Goal: Task Accomplishment & Management: Complete application form

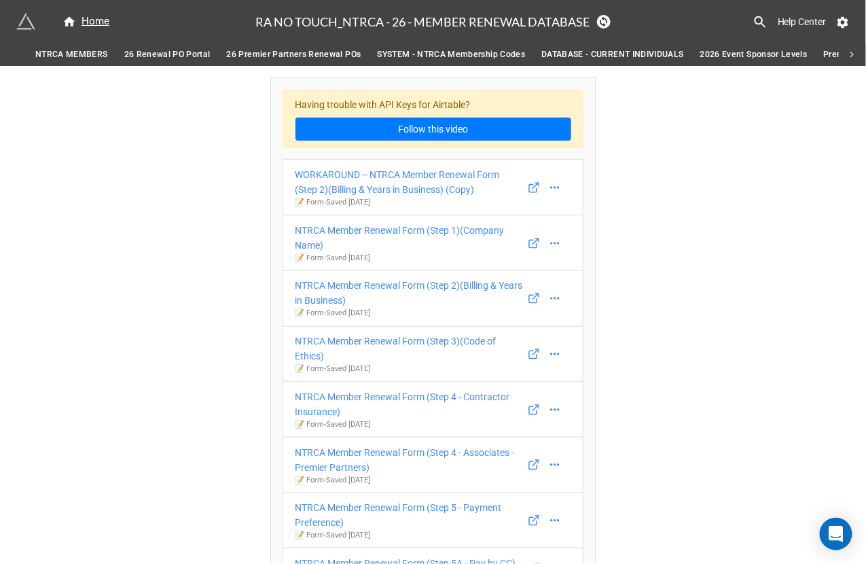
click at [183, 52] on span "26 Renewal PO Portal" at bounding box center [167, 55] width 86 height 14
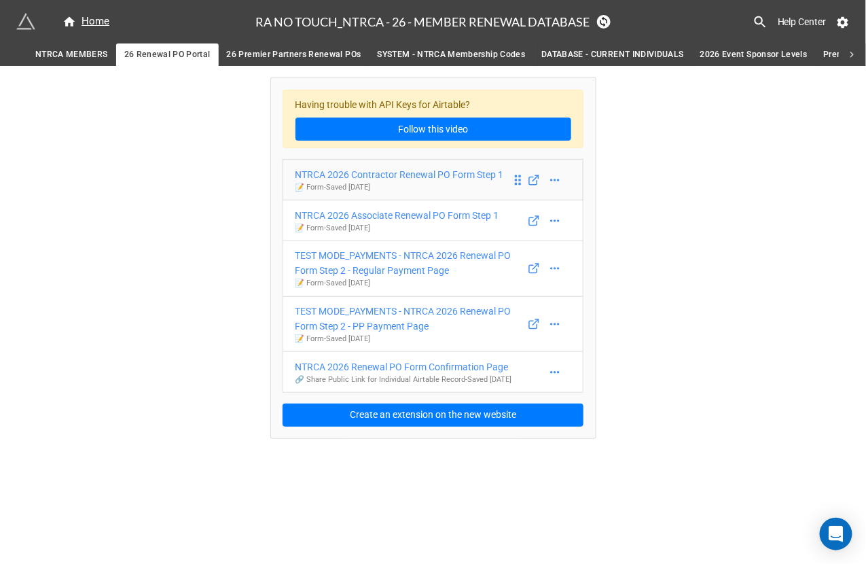
click at [350, 175] on div "NTRCA 2026 Contractor Renewal PO Form Step 1" at bounding box center [399, 174] width 209 height 15
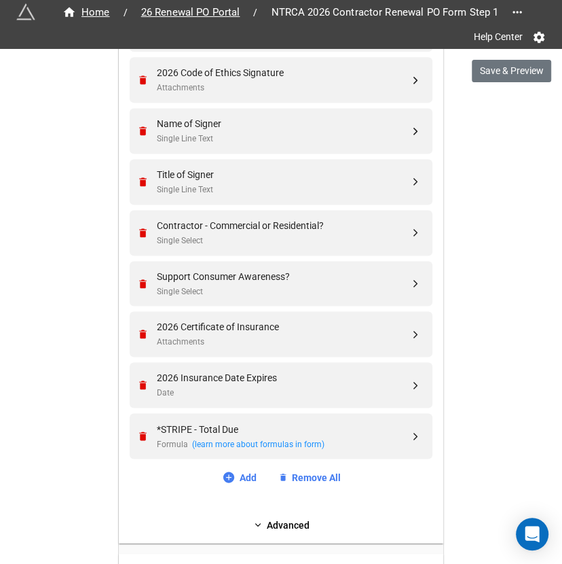
scroll to position [1037, 0]
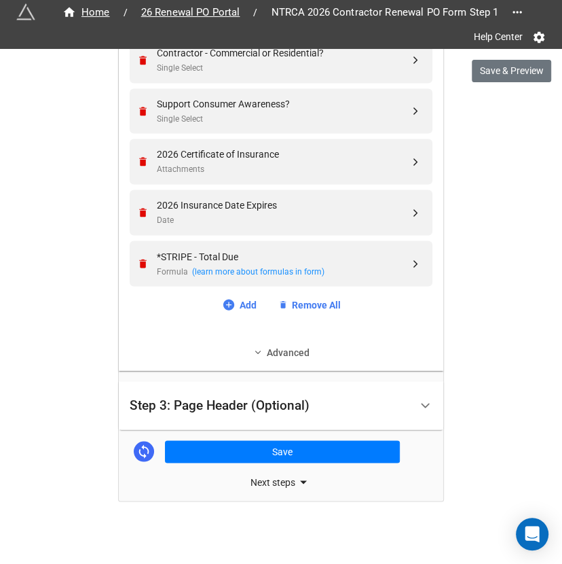
click at [293, 350] on link "Advanced" at bounding box center [281, 351] width 303 height 15
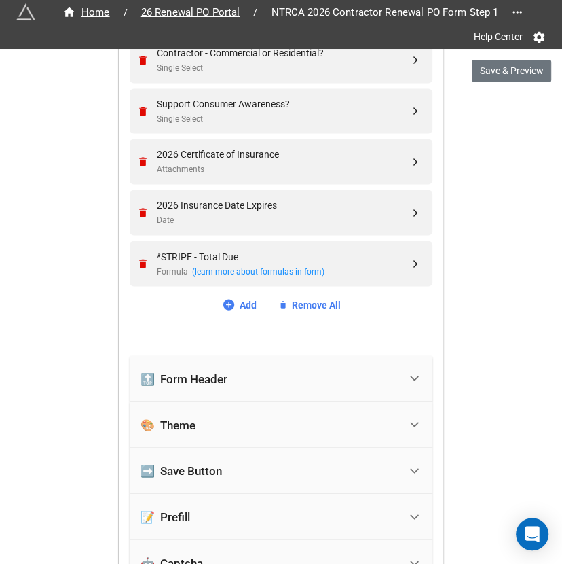
click at [290, 370] on div "🔝 Form Header" at bounding box center [270, 378] width 259 height 30
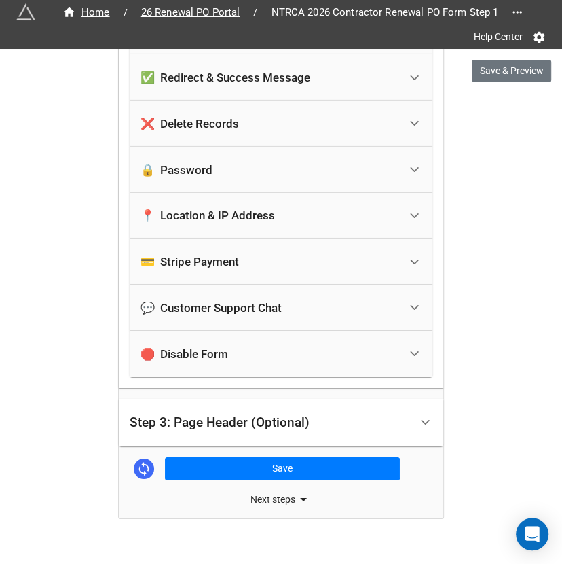
click at [275, 416] on div "Step 3: Page Header (Optional)" at bounding box center [220, 423] width 180 height 14
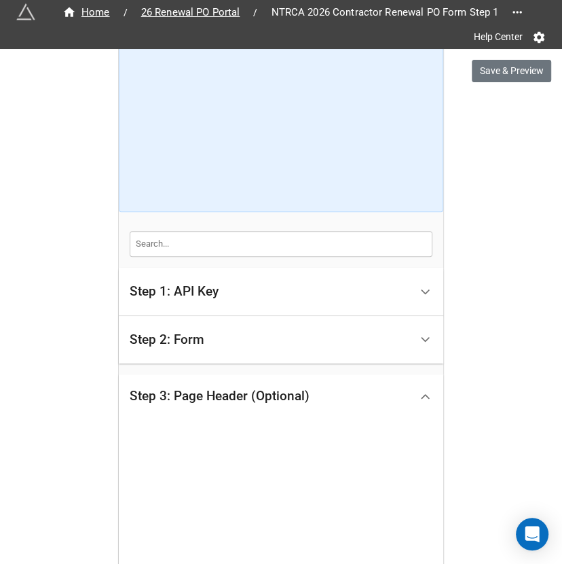
scroll to position [395, 0]
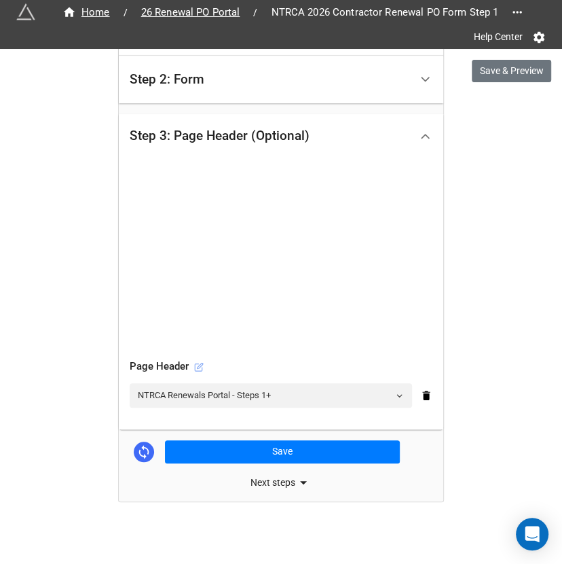
click at [195, 365] on icon at bounding box center [198, 366] width 7 height 7
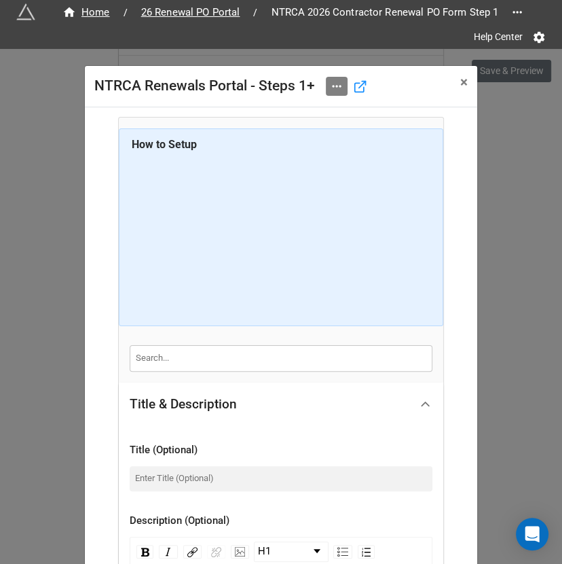
click at [335, 92] on link at bounding box center [337, 86] width 22 height 19
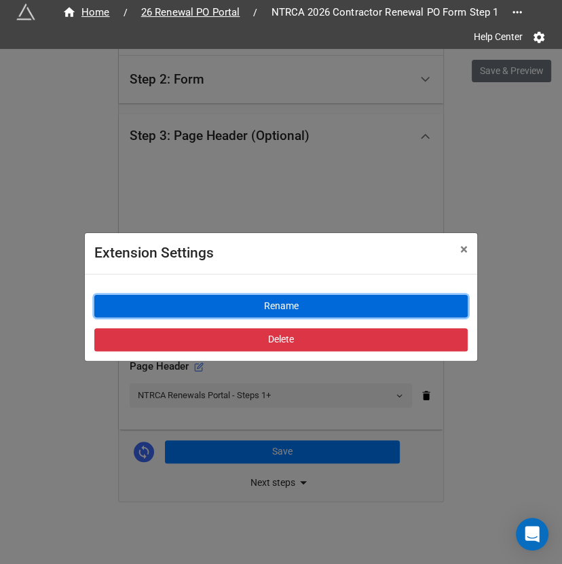
click at [271, 304] on button "Rename" at bounding box center [281, 306] width 374 height 23
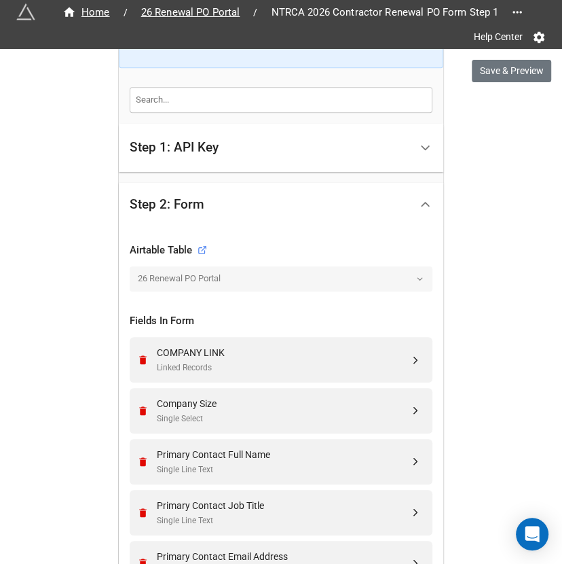
scroll to position [1037, 0]
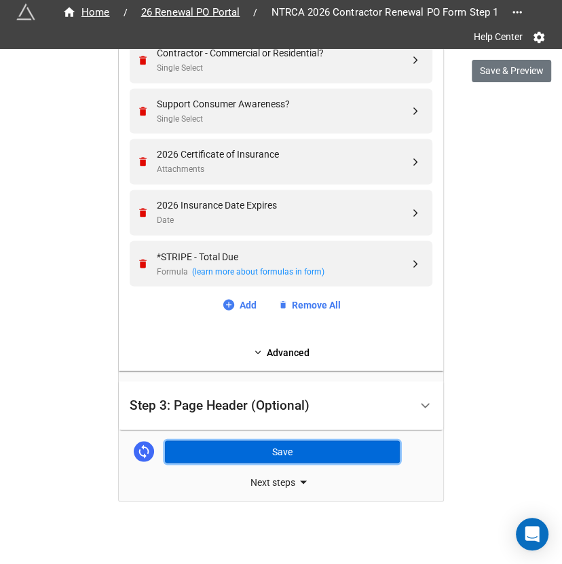
click at [297, 446] on button "Save" at bounding box center [282, 451] width 235 height 23
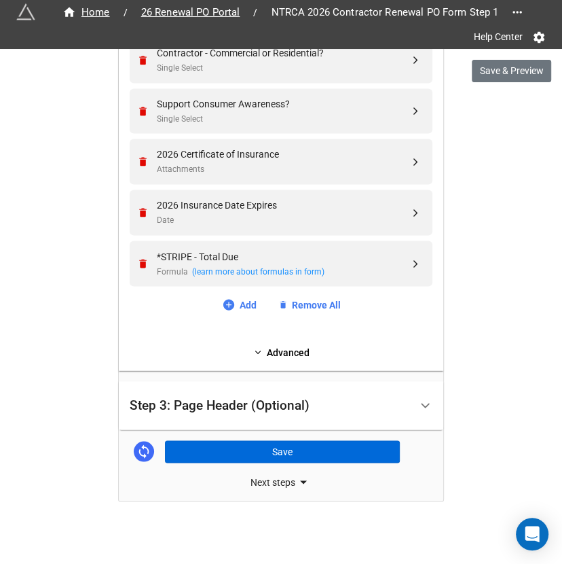
scroll to position [1036, 0]
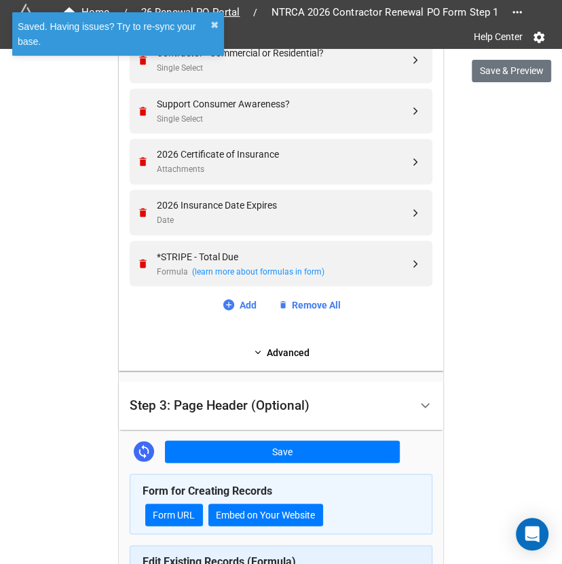
click at [289, 408] on div "Step 3: Page Header (Optional)" at bounding box center [220, 405] width 180 height 14
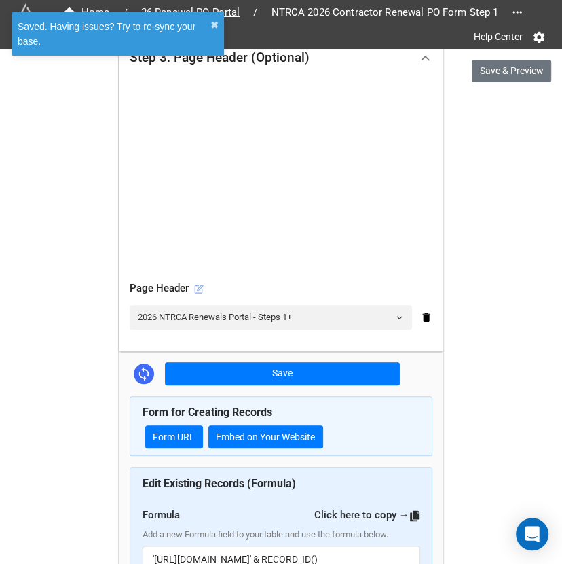
click at [198, 284] on icon at bounding box center [199, 289] width 10 height 10
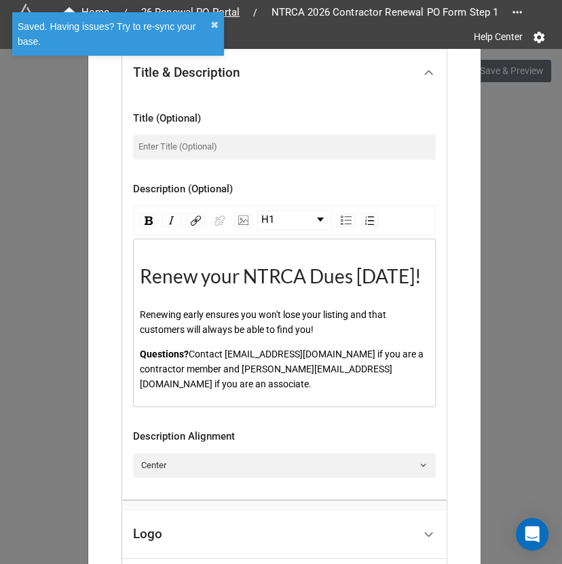
scroll to position [333, 0]
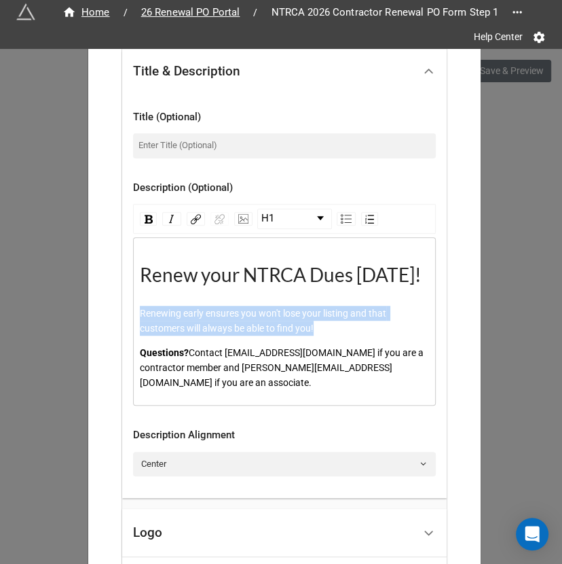
drag, startPoint x: 335, startPoint y: 324, endPoint x: 135, endPoint y: 312, distance: 200.0
click at [140, 312] on div "Renewing early ensures you won't lose your listing and that customers will alwa…" at bounding box center [285, 321] width 290 height 30
paste div "rdw-editor"
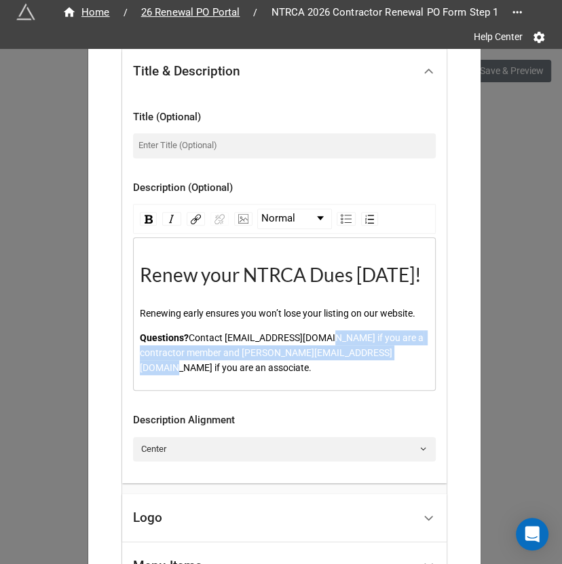
drag, startPoint x: 336, startPoint y: 332, endPoint x: 219, endPoint y: 369, distance: 121.8
click at [219, 369] on div "Questions? Contact [EMAIL_ADDRESS][DOMAIN_NAME] if you are a contractor member …" at bounding box center [285, 352] width 290 height 45
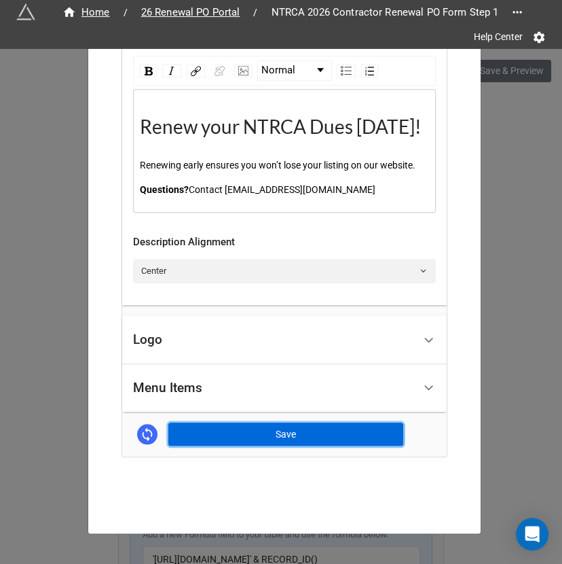
click at [270, 423] on button "Save" at bounding box center [285, 434] width 235 height 23
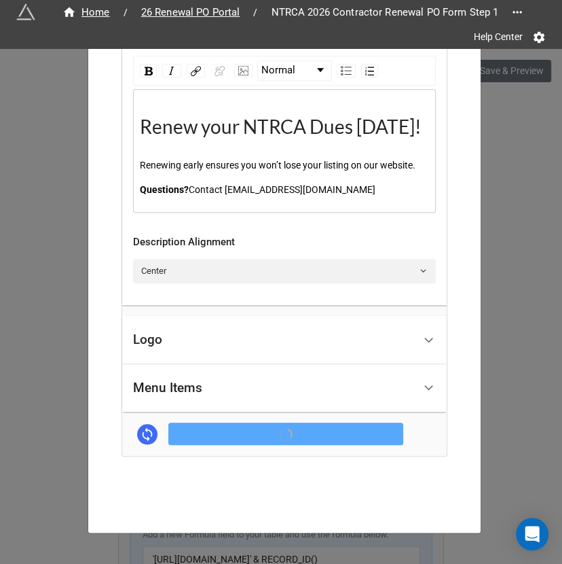
scroll to position [481, 0]
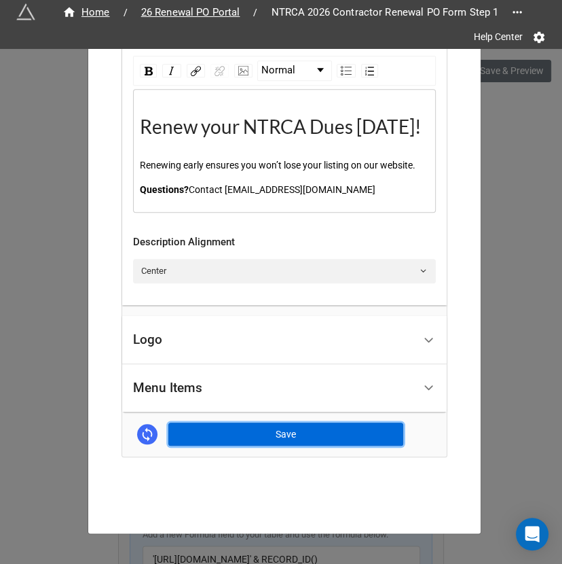
click at [308, 435] on button "Save" at bounding box center [285, 434] width 235 height 23
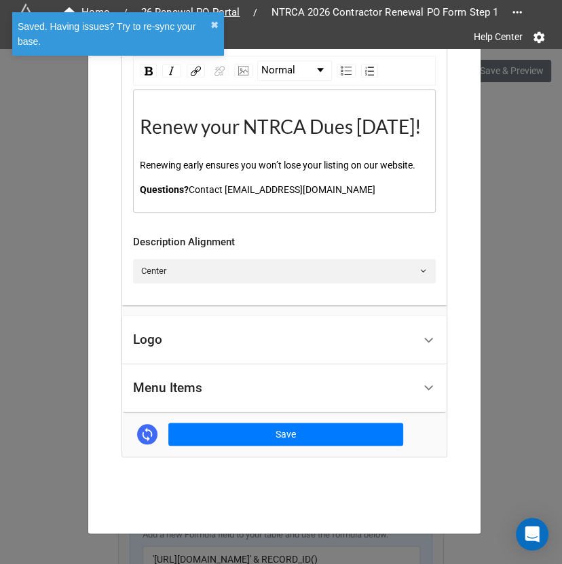
click at [503, 382] on div "2026 NTRCA Renewals Portal - Steps 1+ × Close How to Setup Title & Description …" at bounding box center [281, 331] width 562 height 564
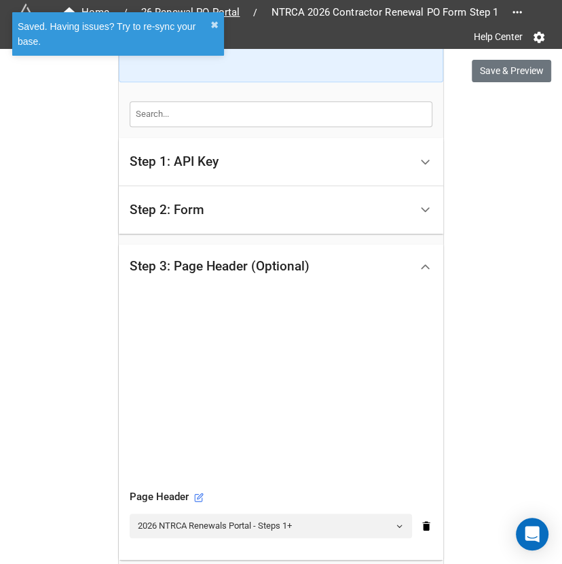
scroll to position [259, 0]
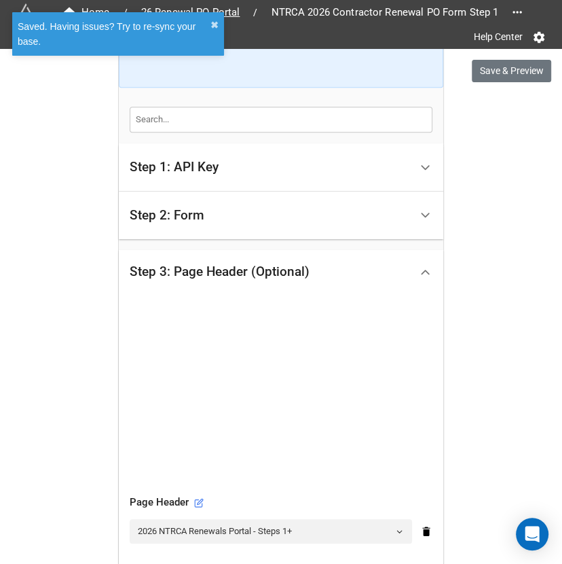
click at [295, 223] on div "Step 2: Form" at bounding box center [270, 216] width 281 height 32
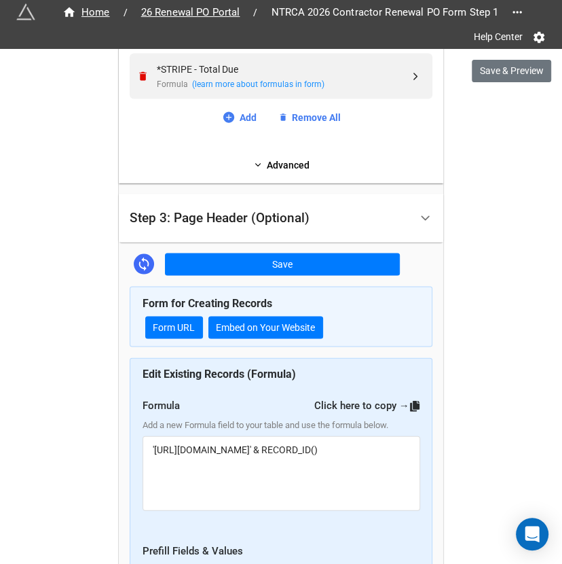
scroll to position [1196, 0]
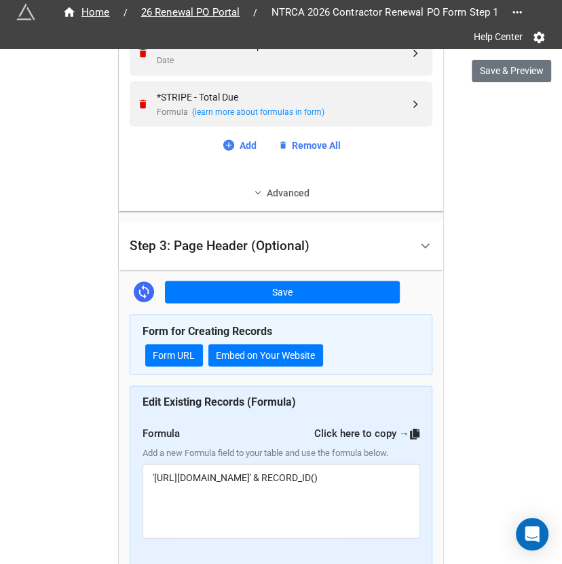
click at [265, 185] on link "Advanced" at bounding box center [281, 192] width 303 height 15
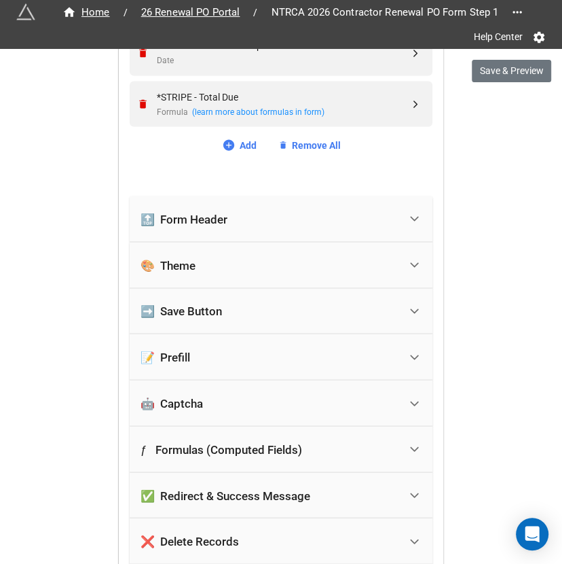
click at [243, 216] on div "🔝 Form Header" at bounding box center [270, 219] width 259 height 30
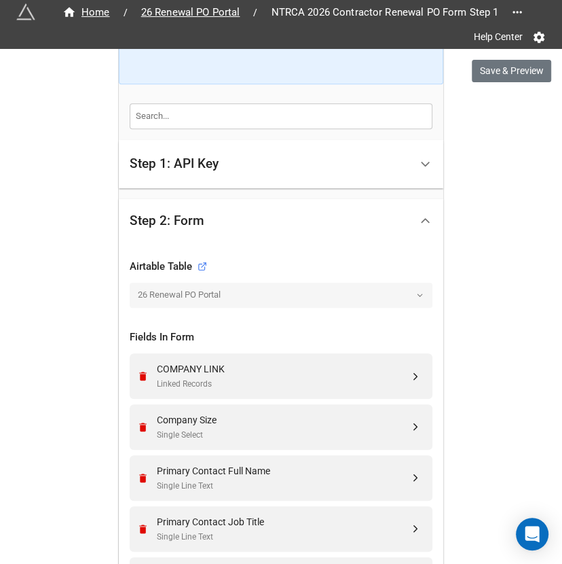
scroll to position [247, 0]
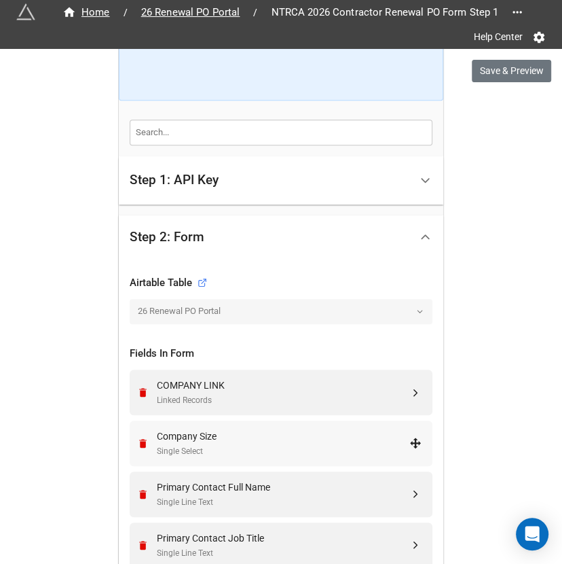
click at [326, 433] on div "Company Size" at bounding box center [283, 436] width 253 height 15
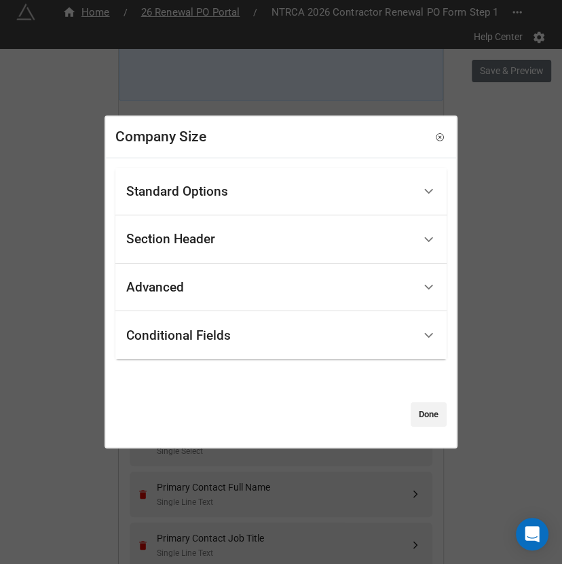
click at [270, 197] on div "Standard Options" at bounding box center [269, 191] width 287 height 32
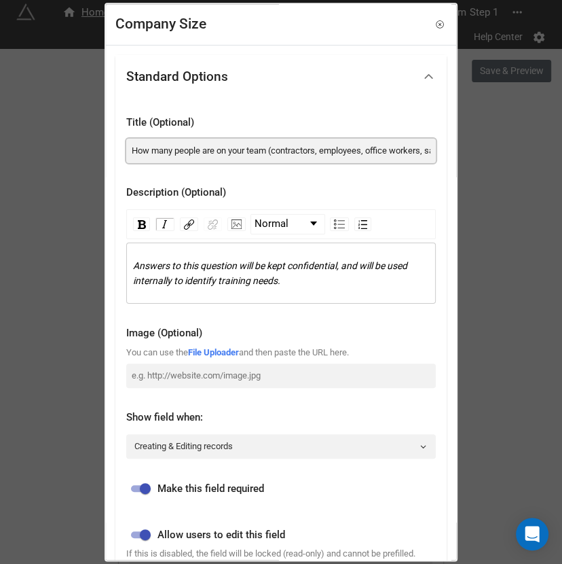
click at [334, 155] on input "How many people are on your team (contractors, employees, office workers, sales…" at bounding box center [281, 151] width 310 height 24
paste input "in your company"
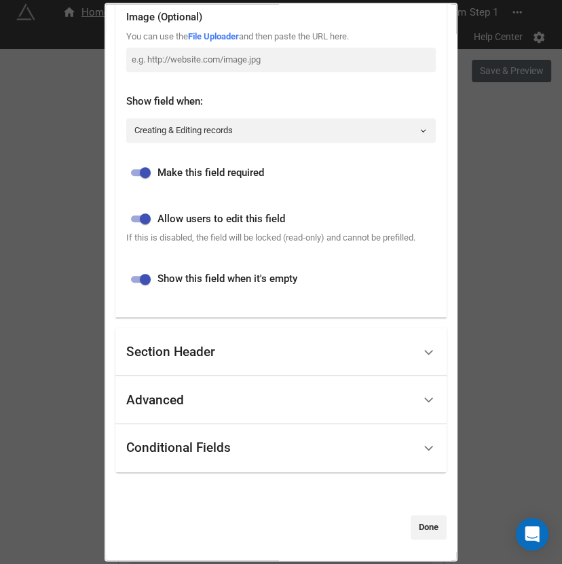
type input "How many people are in your company (contractors, employees, office workers, sa…"
click at [410, 514] on div "Standard Options Title (Optional) How many people are in your company (contract…" at bounding box center [280, 139] width 331 height 801
click at [411, 516] on link "Done" at bounding box center [429, 527] width 36 height 24
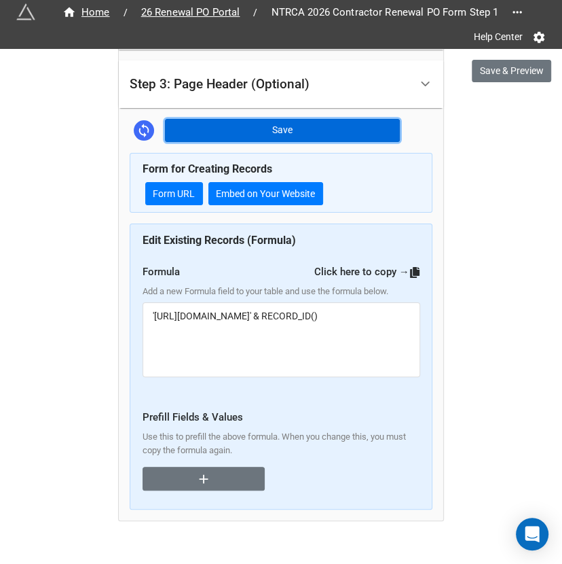
click at [251, 119] on button "Save" at bounding box center [282, 130] width 235 height 23
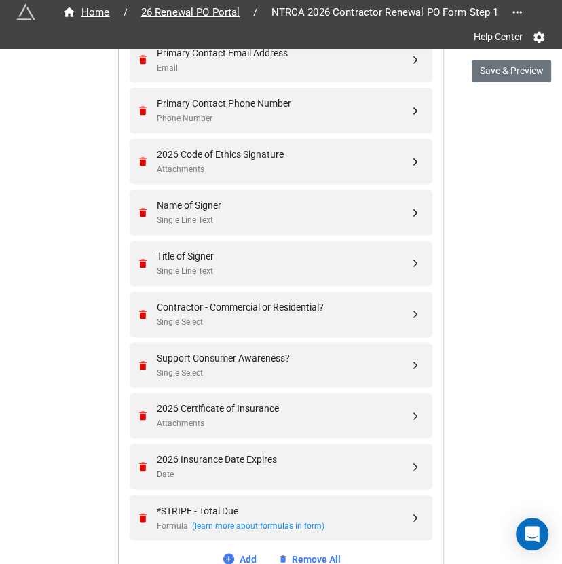
scroll to position [770, 0]
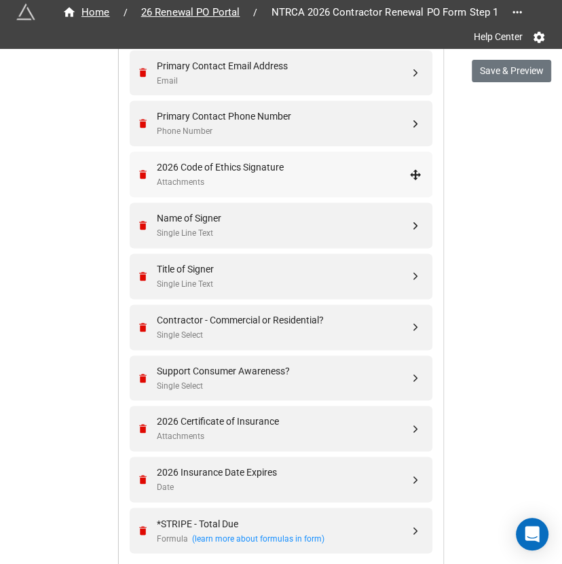
click at [344, 168] on div "2026 Code of Ethics Signature" at bounding box center [283, 167] width 253 height 15
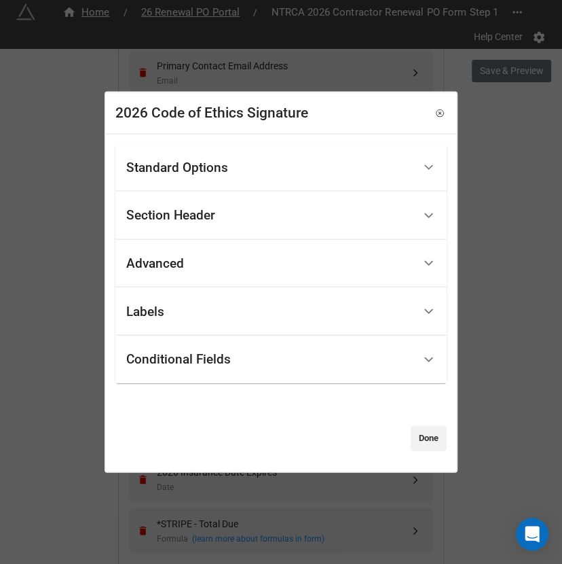
click at [272, 168] on div "Standard Options" at bounding box center [269, 167] width 287 height 32
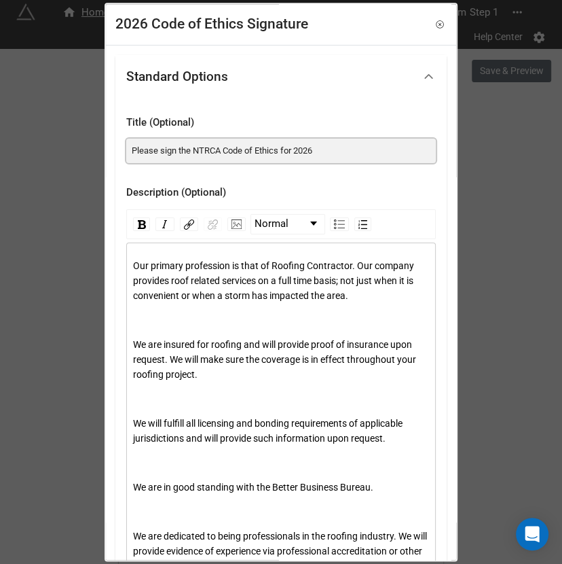
click at [246, 157] on input "Please sign the NTRCA Code of Ethics for 2026" at bounding box center [281, 151] width 310 height 24
paste input "Note: The Code of Ethics have been updated. By signing these you are agreeing t…"
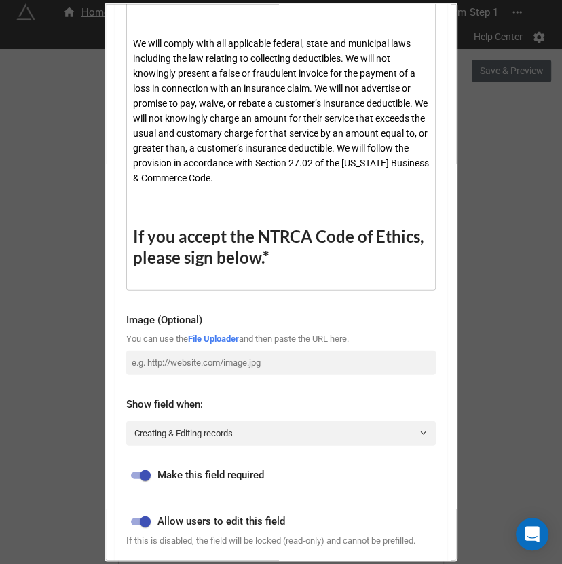
scroll to position [1423, 0]
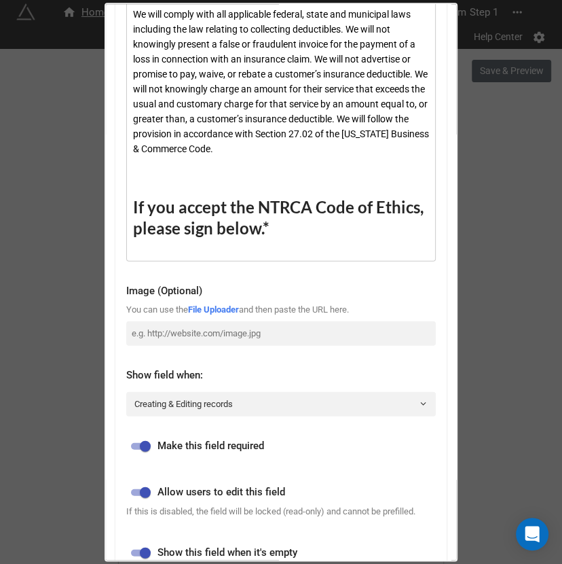
type input "Please Note: The Code of Ethics have been updated. By signing these you are agr…"
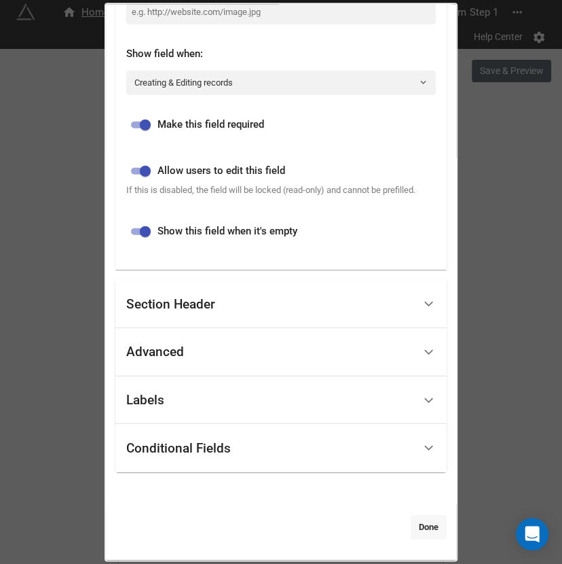
click at [416, 530] on link "Done" at bounding box center [429, 527] width 36 height 24
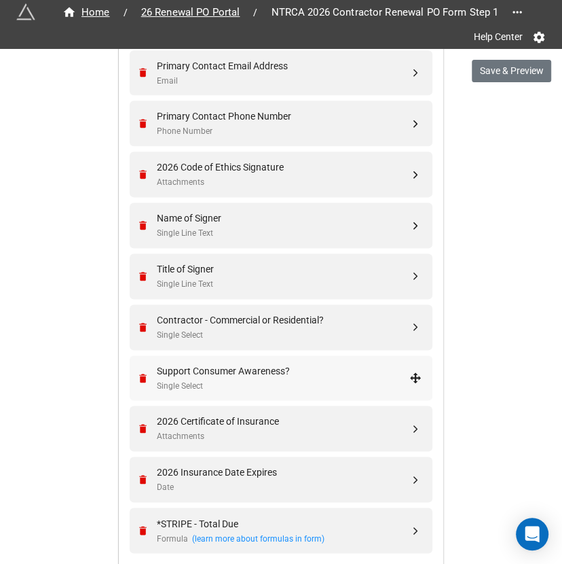
click at [271, 366] on div "Support Consumer Awareness?" at bounding box center [283, 370] width 253 height 15
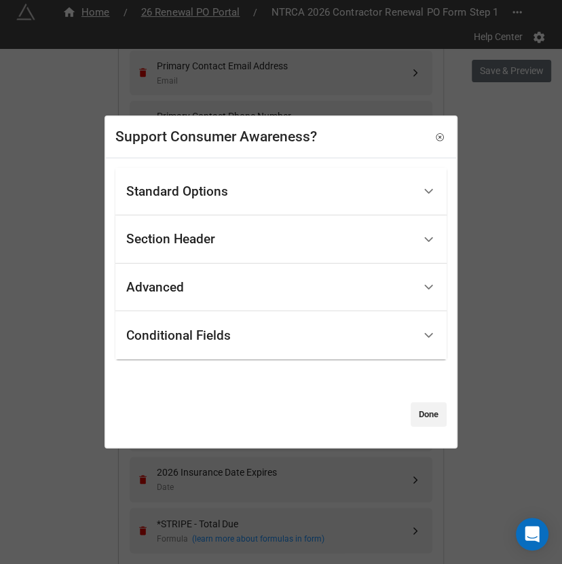
click at [320, 194] on div "Standard Options" at bounding box center [269, 191] width 287 height 32
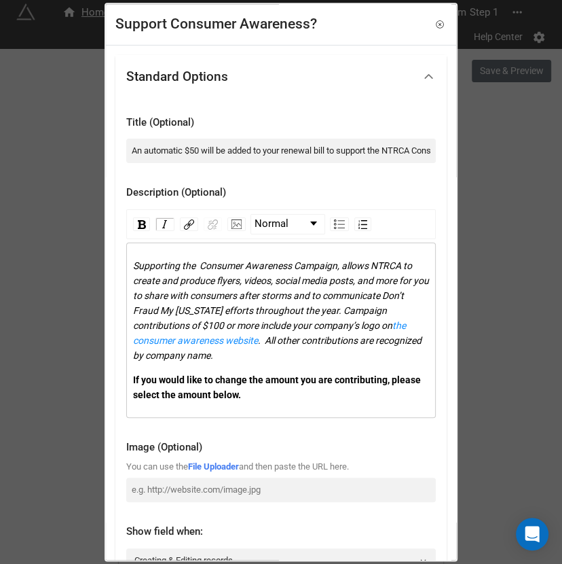
drag, startPoint x: 276, startPoint y: 349, endPoint x: 314, endPoint y: 359, distance: 39.9
click at [314, 359] on div "Supporting the Consumer Awareness Campaign, allows NTRCA to create and produce …" at bounding box center [281, 310] width 297 height 105
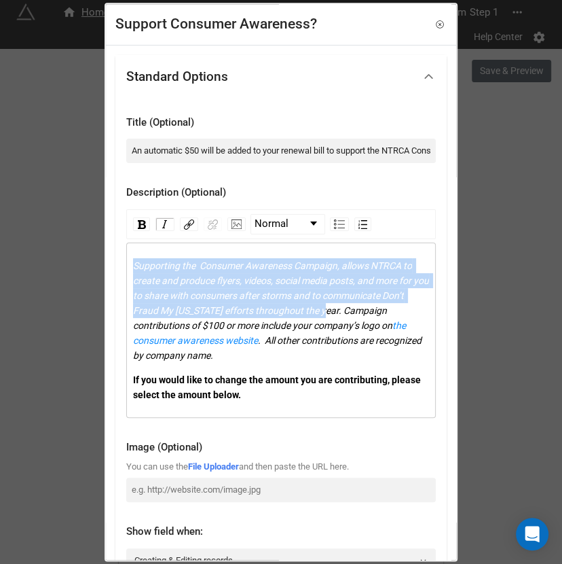
drag, startPoint x: 355, startPoint y: 311, endPoint x: 68, endPoint y: 300, distance: 286.9
click at [68, 300] on div "Support Consumer Awareness? Standard Options Title (Optional) An automatic $50 …" at bounding box center [281, 282] width 562 height 564
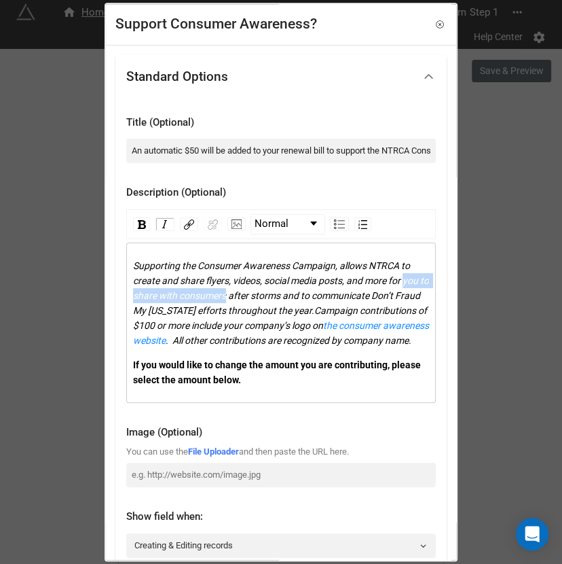
drag, startPoint x: 406, startPoint y: 278, endPoint x: 234, endPoint y: 300, distance: 173.2
click at [234, 300] on span "Supporting the Consumer Awareness Campaign, allows NTRCA to create and share fl…" at bounding box center [282, 288] width 298 height 56
click at [141, 223] on img "rdw-inline-control" at bounding box center [142, 224] width 8 height 9
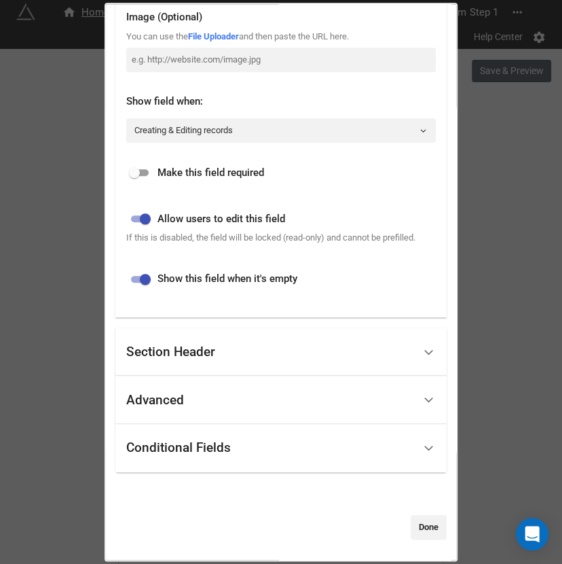
scroll to position [443, 0]
click at [427, 526] on link "Done" at bounding box center [429, 527] width 36 height 24
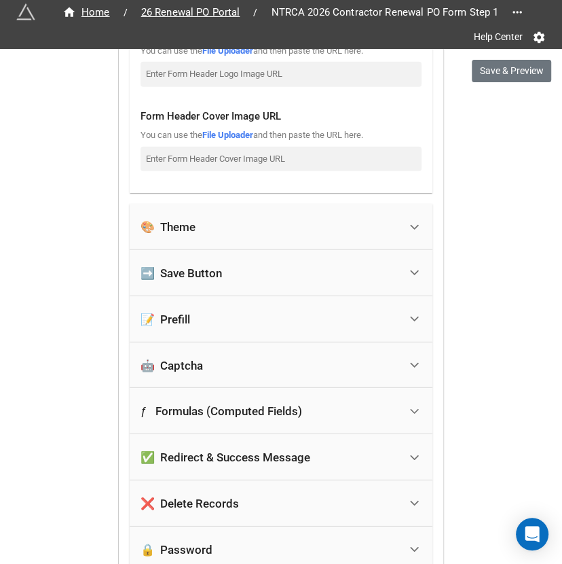
scroll to position [2163, 0]
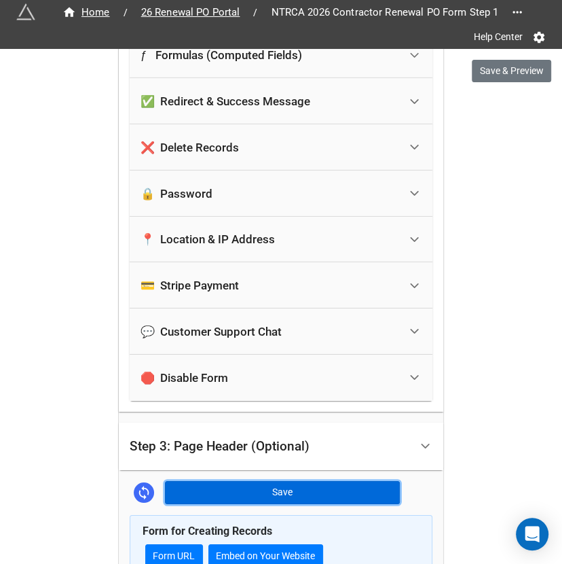
click at [308, 481] on button "Save" at bounding box center [282, 492] width 235 height 23
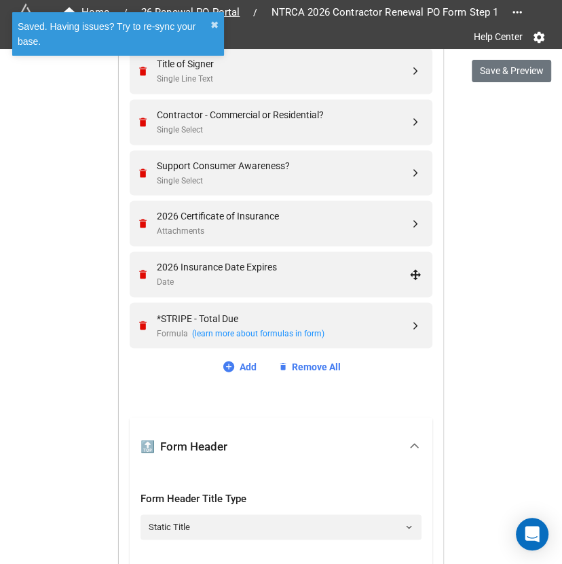
scroll to position [974, 0]
click at [276, 226] on div "Attachments" at bounding box center [283, 232] width 253 height 13
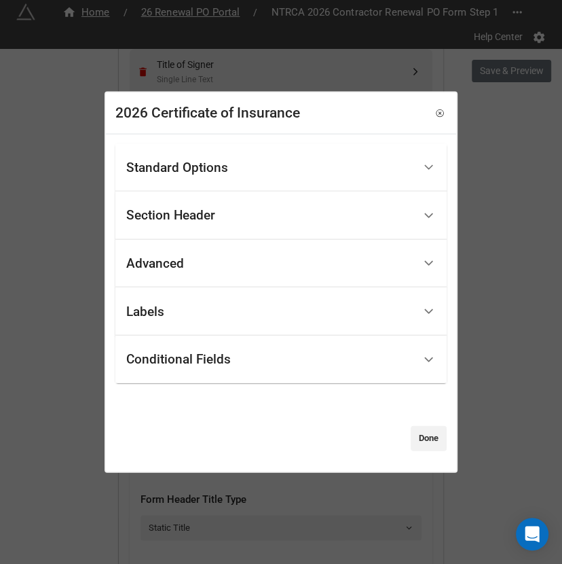
click at [258, 219] on div "Section Header" at bounding box center [269, 216] width 287 height 32
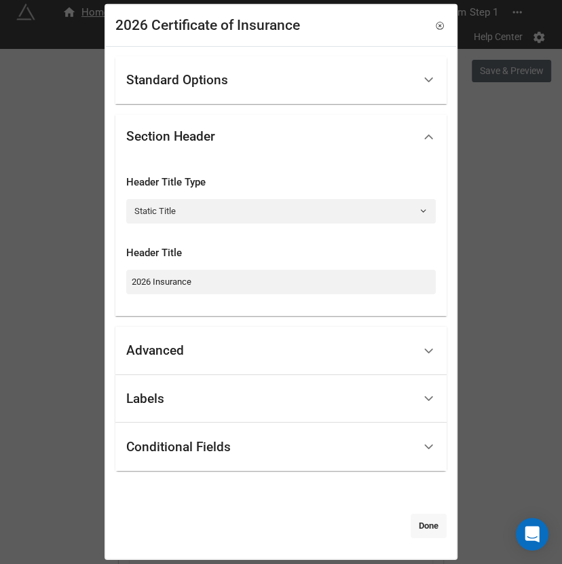
click at [431, 524] on link "Done" at bounding box center [429, 526] width 36 height 24
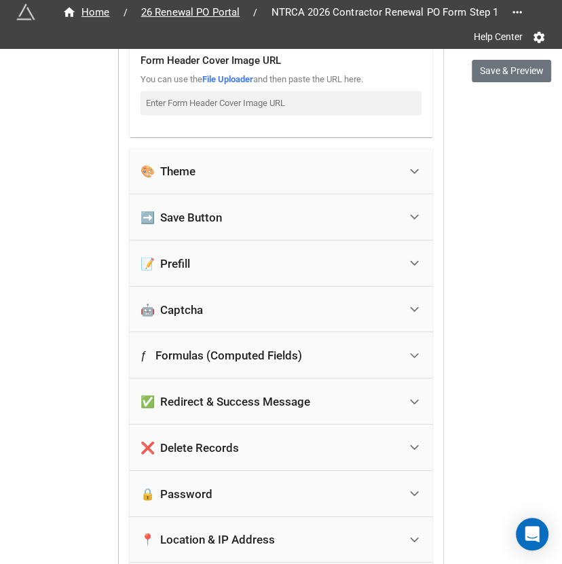
scroll to position [2526, 0]
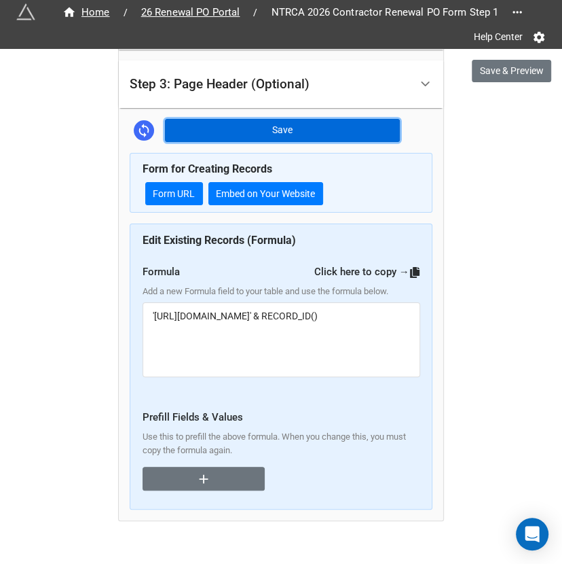
click at [276, 120] on button "Save" at bounding box center [282, 130] width 235 height 23
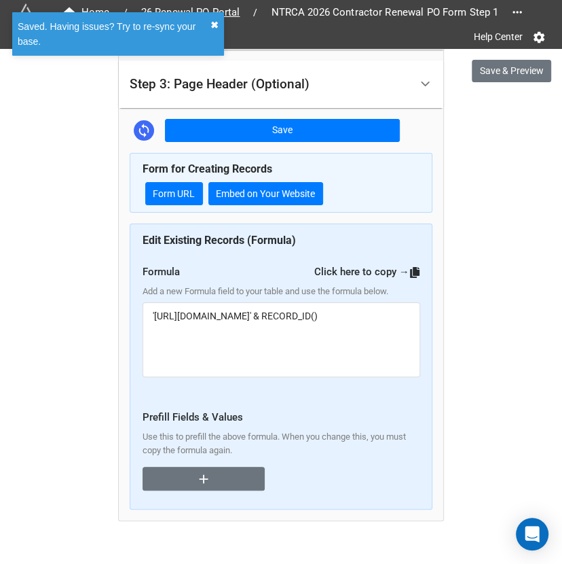
click at [213, 19] on button "✖︎" at bounding box center [215, 25] width 8 height 15
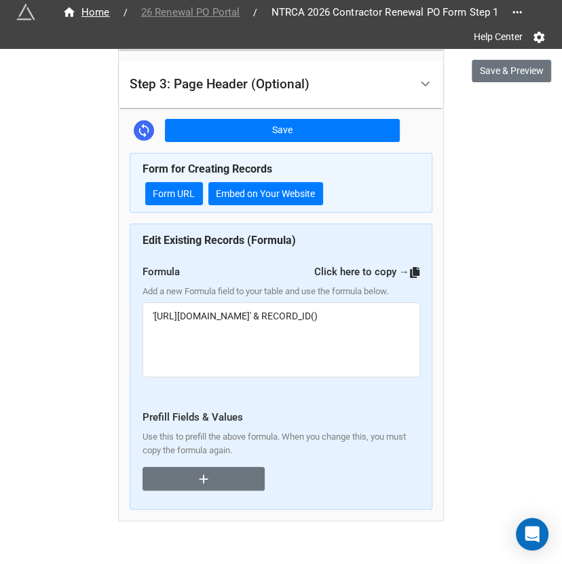
click at [209, 17] on span "26 Renewal PO Portal" at bounding box center [190, 13] width 115 height 16
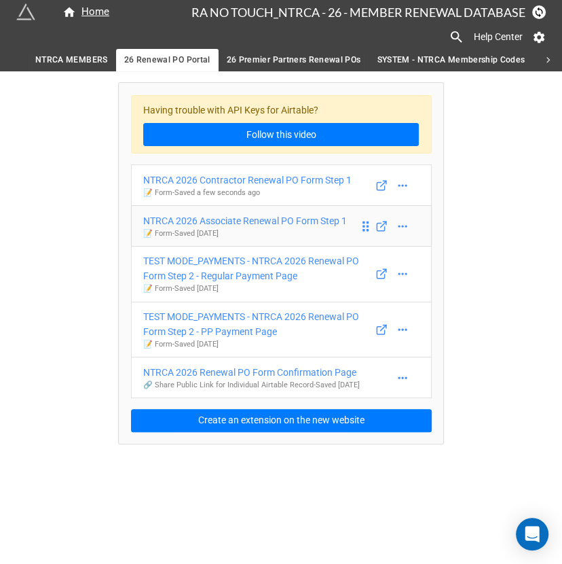
click at [270, 220] on div "NTRCA 2026 Associate Renewal PO Form Step 1" at bounding box center [245, 220] width 204 height 15
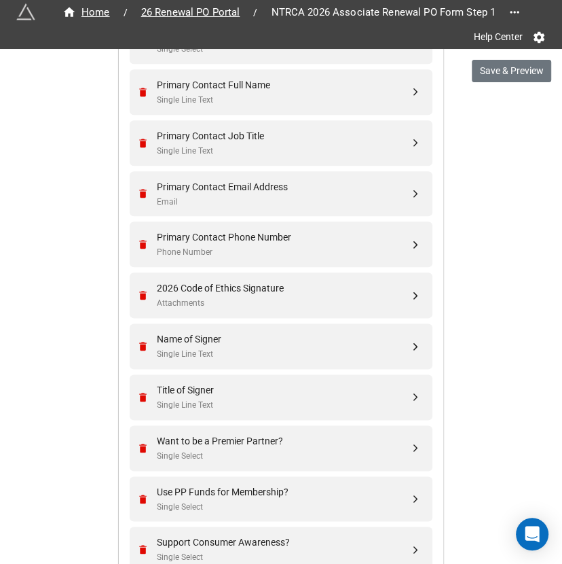
scroll to position [986, 0]
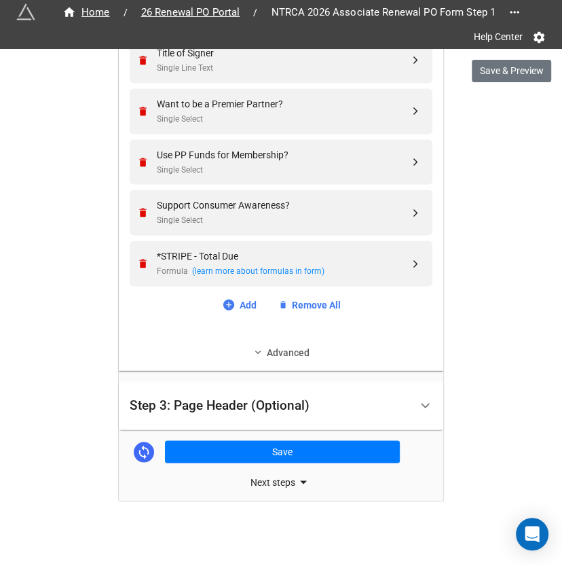
click at [281, 344] on link "Advanced" at bounding box center [281, 351] width 303 height 15
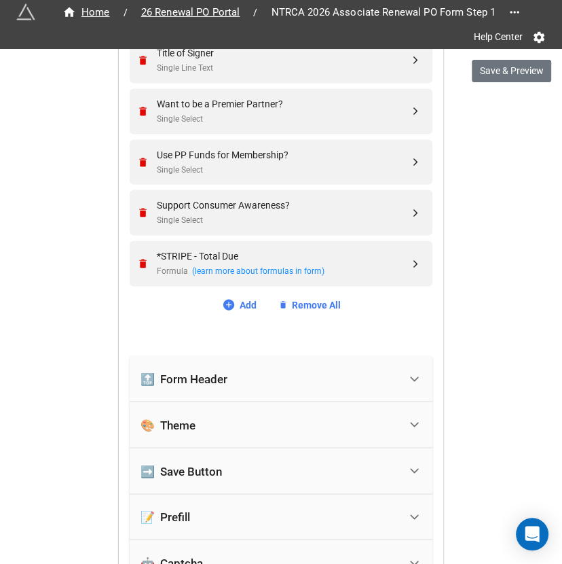
click at [265, 378] on div "🔝 Form Header" at bounding box center [270, 378] width 259 height 30
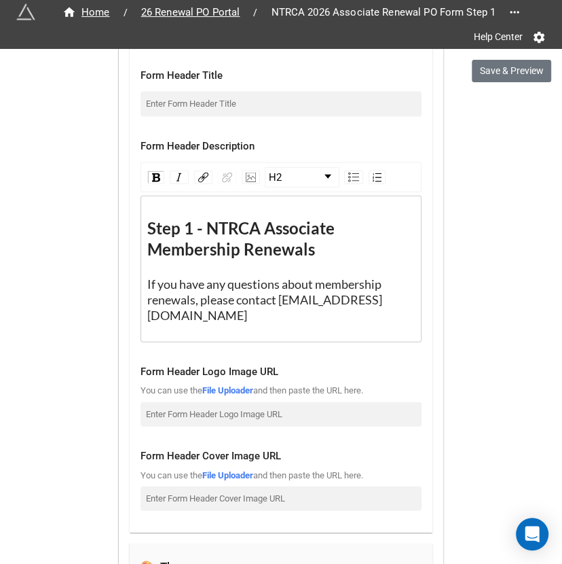
scroll to position [1427, 0]
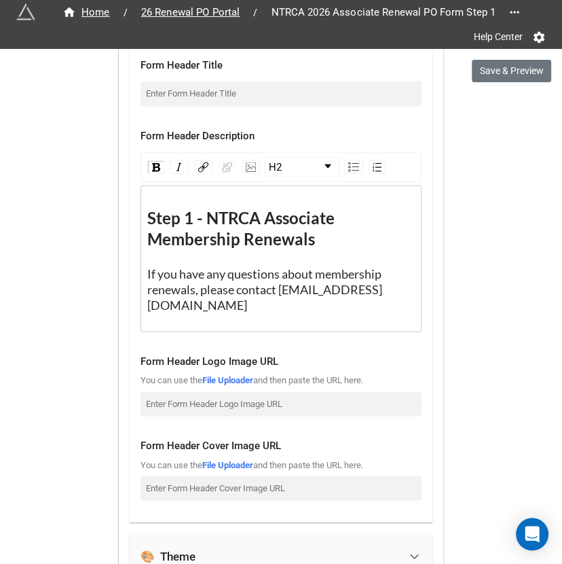
click at [287, 286] on span "If you have any questions about membership renewals, please contact [EMAIL_ADDR…" at bounding box center [265, 289] width 236 height 46
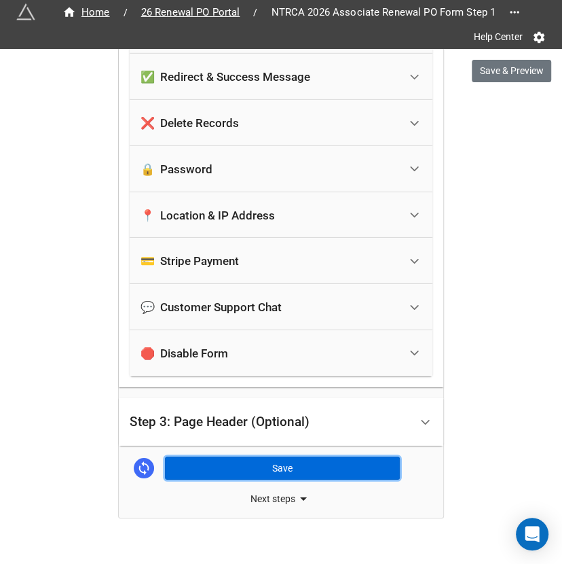
click at [286, 456] on button "Save" at bounding box center [282, 467] width 235 height 23
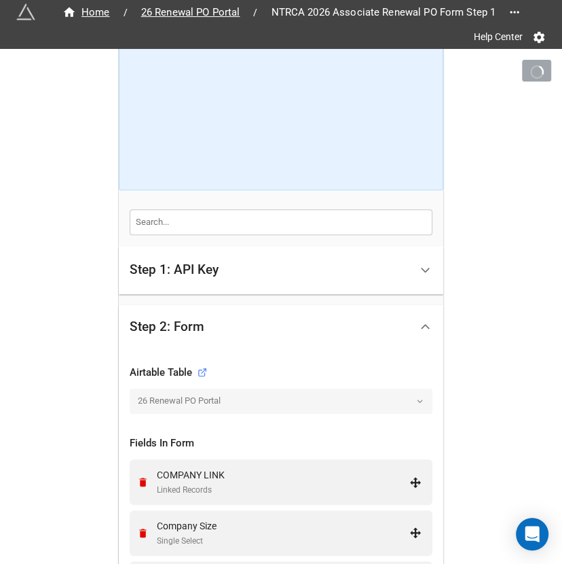
scroll to position [255, 0]
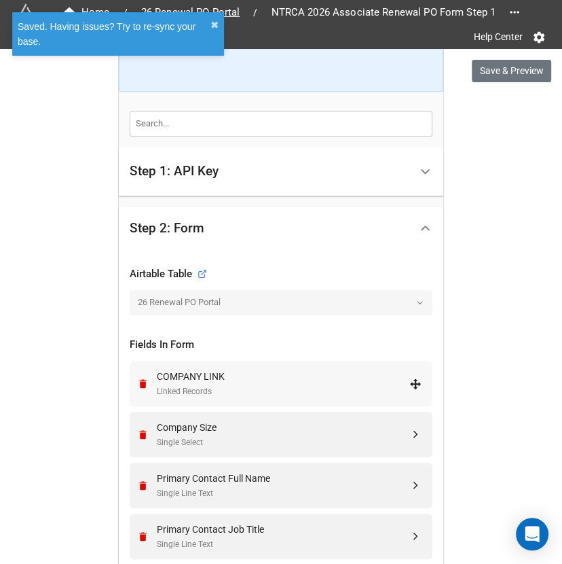
click at [278, 385] on div "Linked Records" at bounding box center [283, 391] width 253 height 13
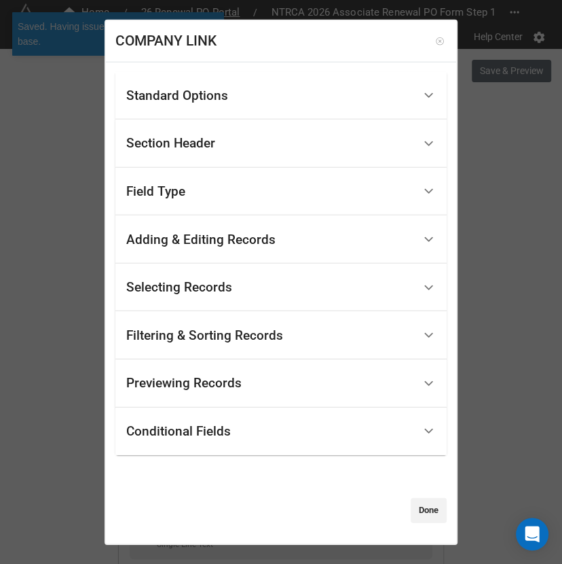
click at [435, 36] on link at bounding box center [440, 41] width 14 height 14
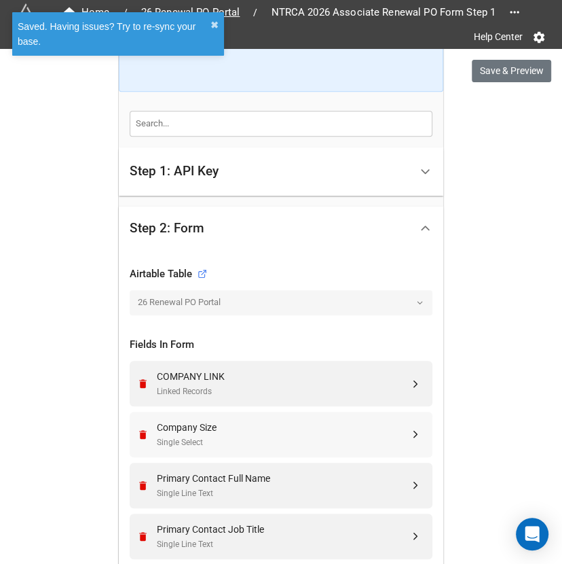
click at [242, 420] on div "Company Size" at bounding box center [283, 427] width 253 height 15
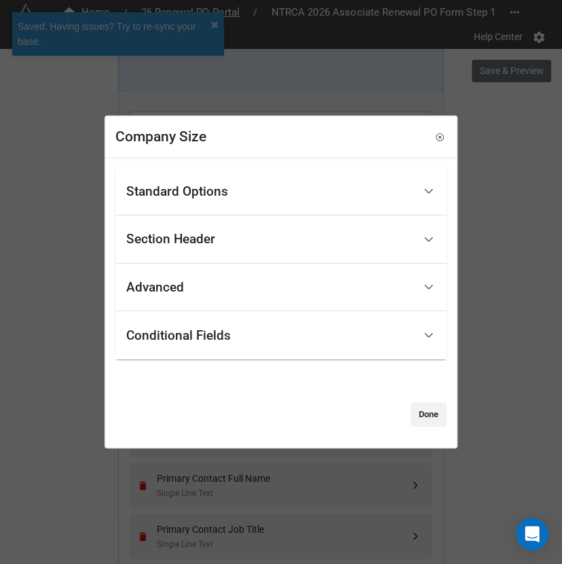
click at [276, 185] on div "Standard Options" at bounding box center [269, 191] width 287 height 32
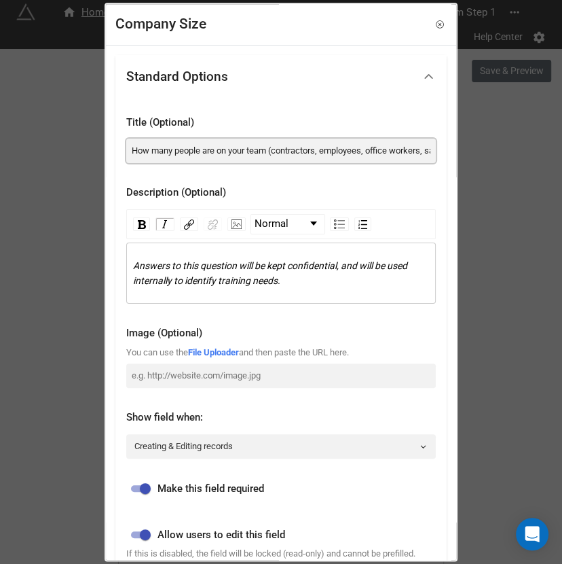
click at [355, 153] on input "How many people are on your team (contractors, employees, office workers, sales…" at bounding box center [281, 151] width 310 height 24
paste input "in your company (contractors, employees, office workers, sales reps, but not in…"
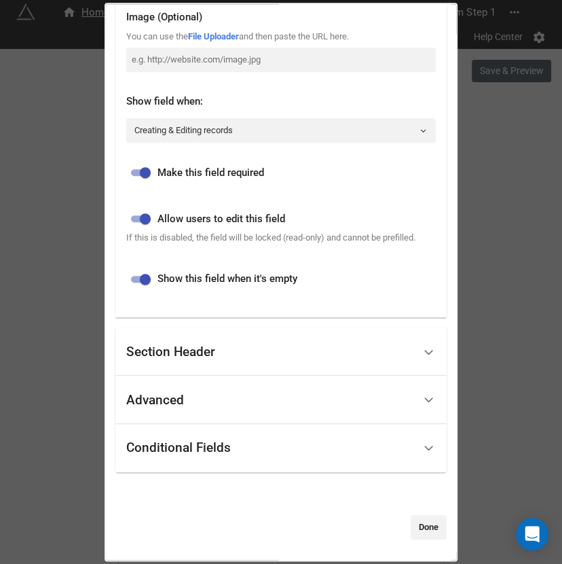
type input "How many people are in your company (contractors, employees, office workers, sa…"
click at [425, 512] on div "Standard Options Title (Optional) How many people are in your company (contract…" at bounding box center [280, 139] width 331 height 801
click at [423, 521] on link "Done" at bounding box center [429, 527] width 36 height 24
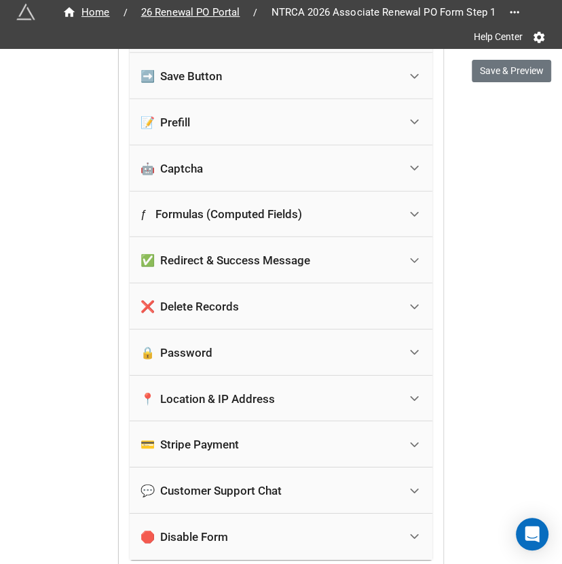
scroll to position [2028, 0]
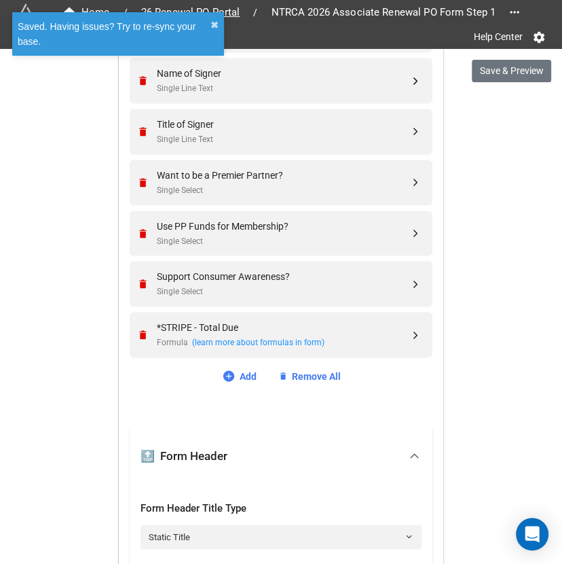
scroll to position [724, 0]
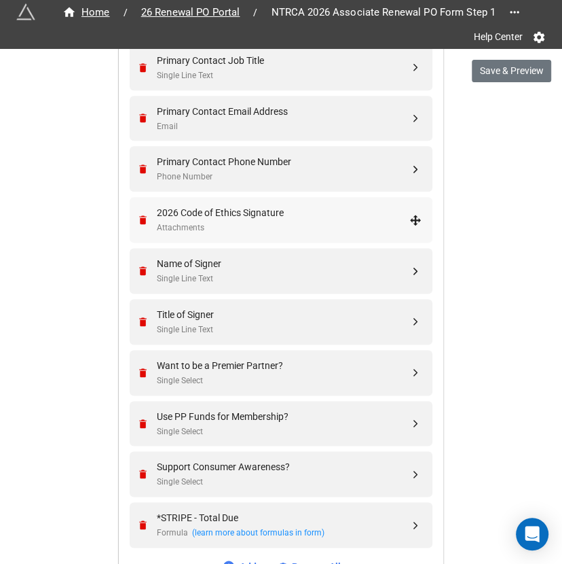
click at [272, 205] on div "2026 Code of Ethics Signature" at bounding box center [283, 212] width 253 height 15
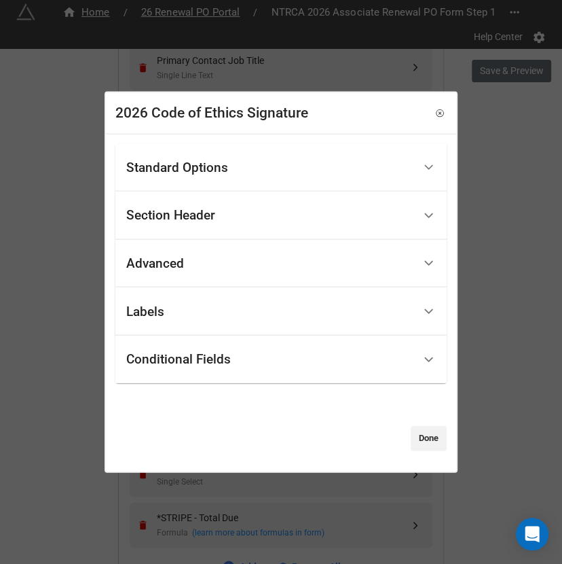
click at [243, 163] on div "Standard Options" at bounding box center [269, 167] width 287 height 32
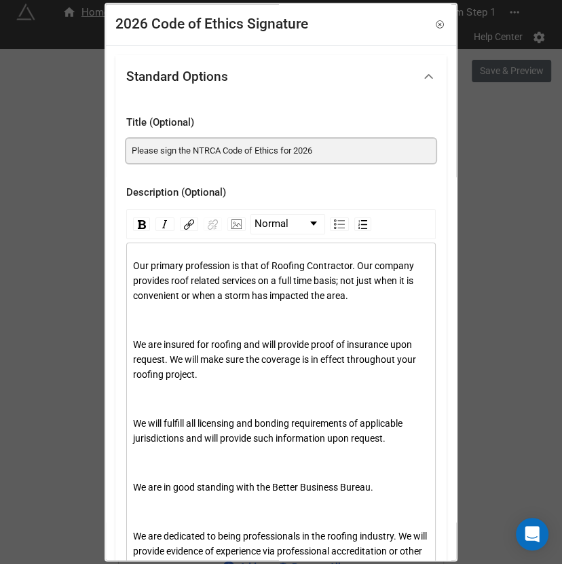
click at [242, 153] on input "Please sign the NTRCA Code of Ethics for 2026" at bounding box center [281, 151] width 310 height 24
paste input "Note: The Code of Ethics have been updated. By signing these you are agreeing t…"
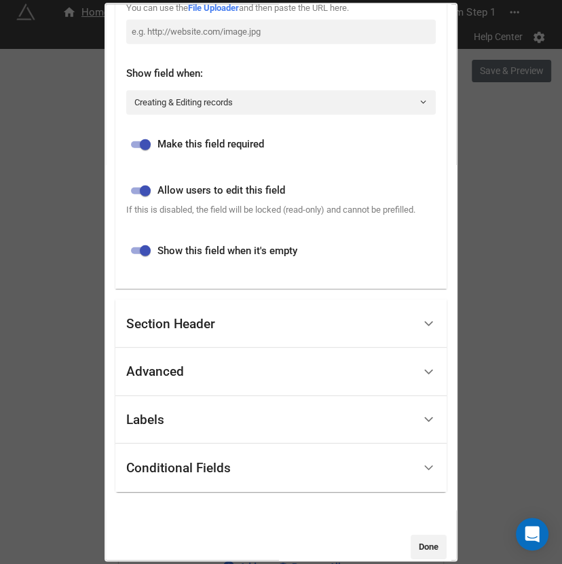
scroll to position [1783, 0]
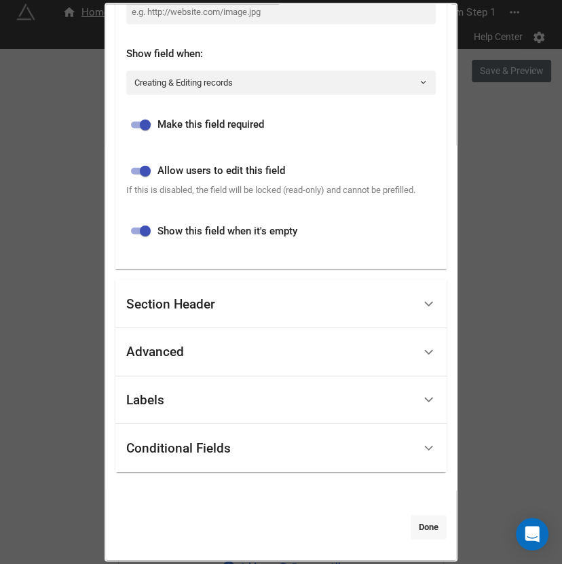
type input "Please Note: The Code of Ethics have been updated. By signing these you are agr…"
click at [418, 531] on link "Done" at bounding box center [429, 527] width 36 height 24
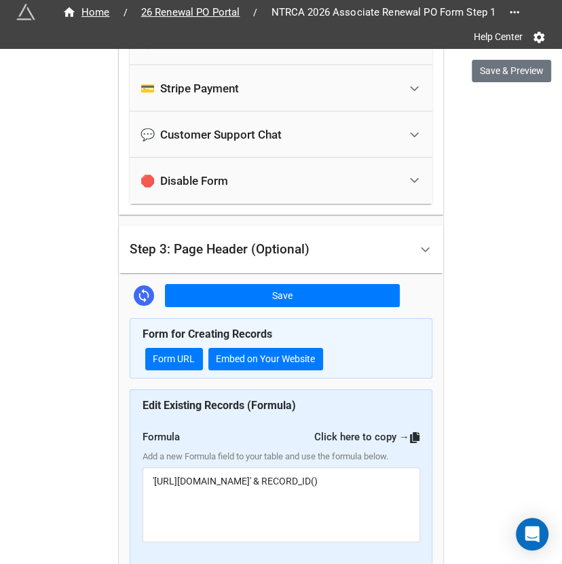
scroll to position [2335, 0]
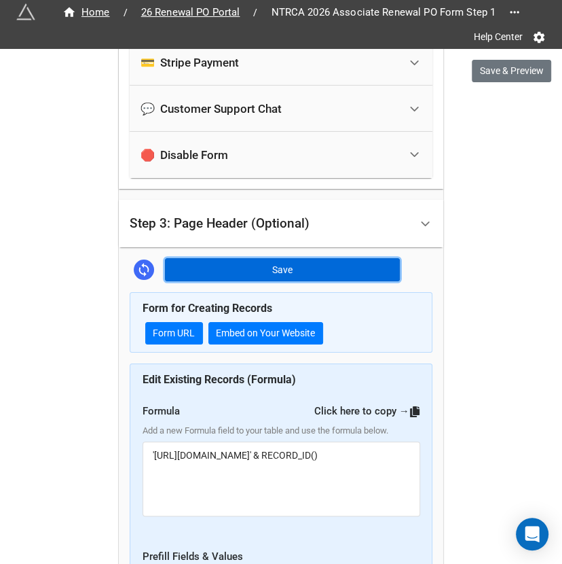
click at [301, 258] on button "Save" at bounding box center [282, 269] width 235 height 23
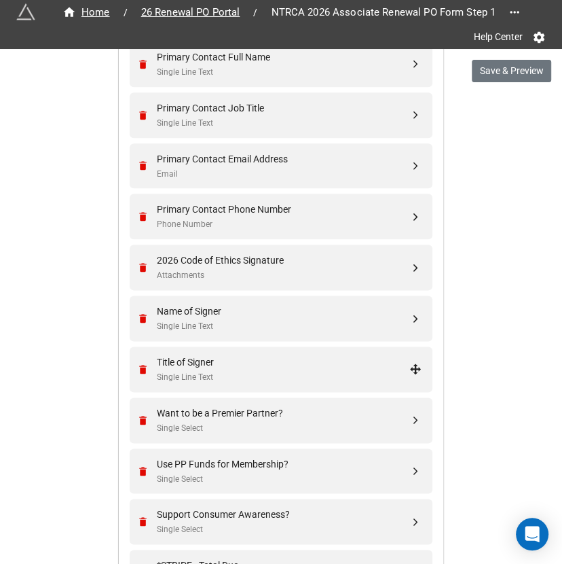
scroll to position [676, 0]
click at [245, 411] on div "Want to be a Premier Partner?" at bounding box center [283, 413] width 253 height 15
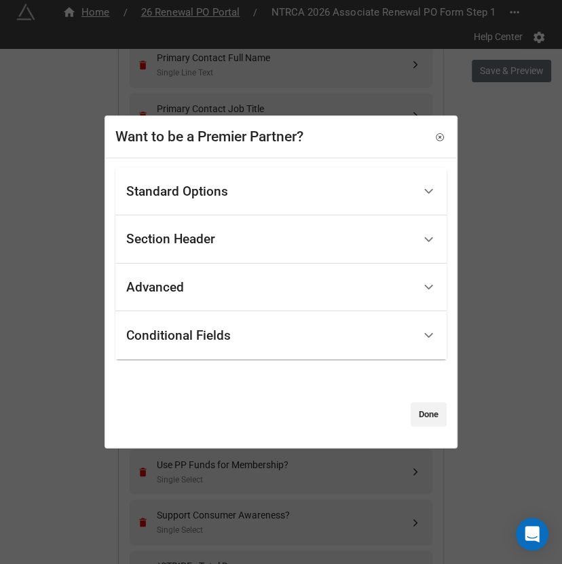
click at [262, 191] on div "Standard Options" at bounding box center [269, 191] width 287 height 32
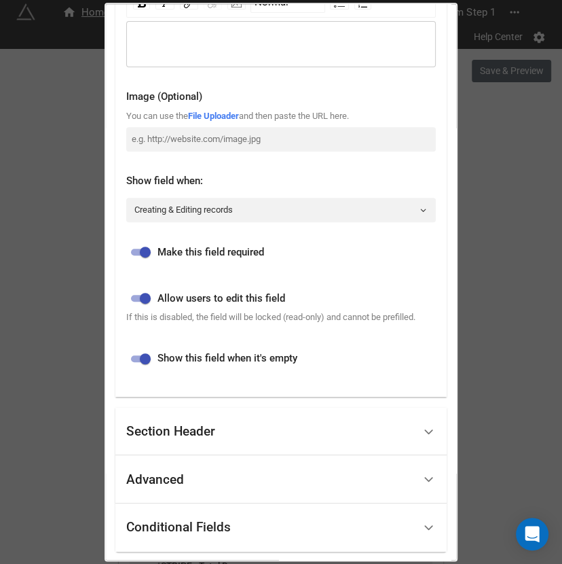
scroll to position [312, 0]
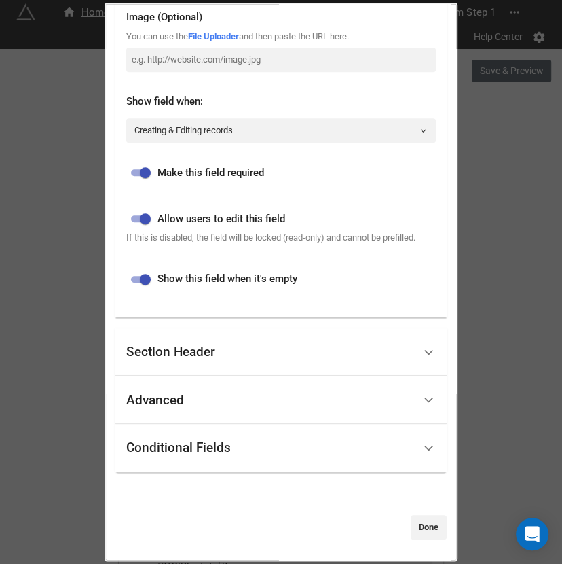
click at [173, 356] on div "Section Header" at bounding box center [170, 352] width 89 height 14
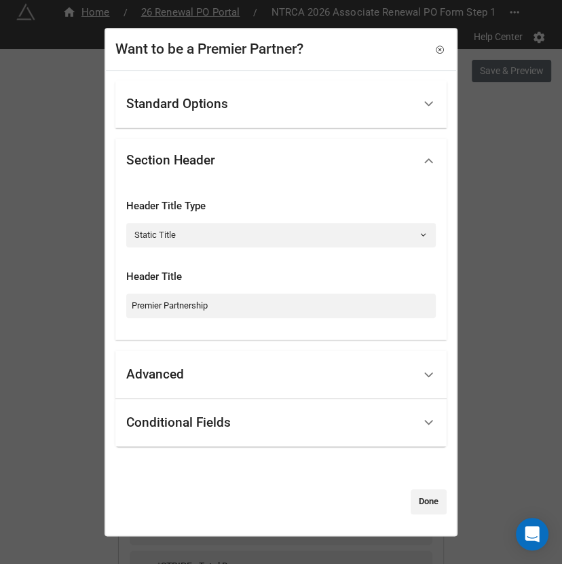
click at [304, 107] on div "Standard Options" at bounding box center [269, 104] width 287 height 32
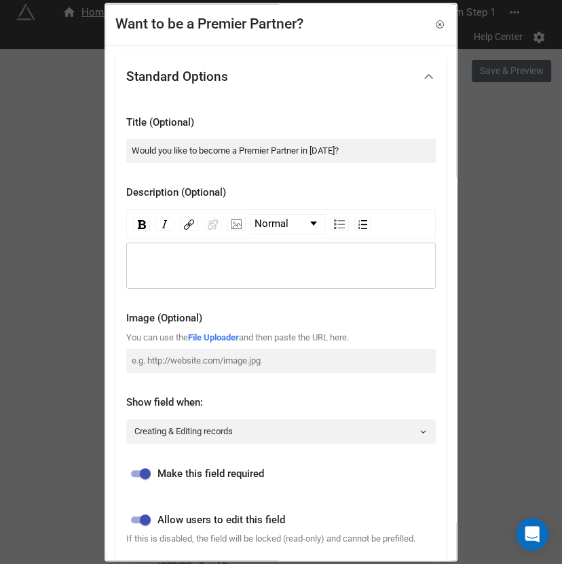
click at [225, 251] on div "rdw-wrapper" at bounding box center [281, 265] width 310 height 46
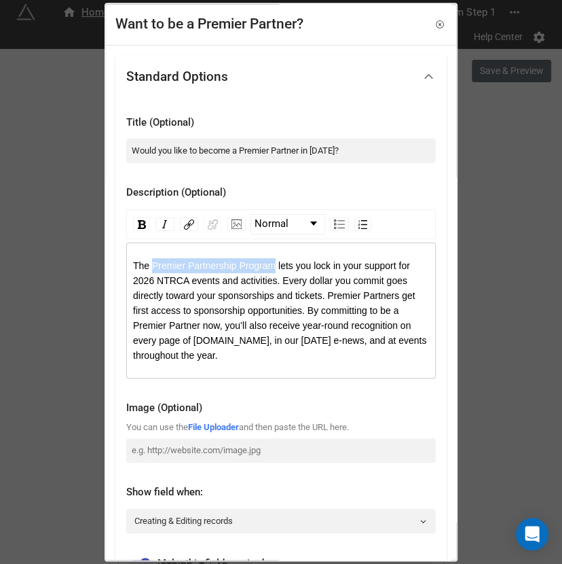
drag, startPoint x: 274, startPoint y: 265, endPoint x: 153, endPoint y: 264, distance: 121.6
click at [153, 264] on span "The Premier Partnership Program lets you lock in your support for 2026 NTRCA ev…" at bounding box center [281, 310] width 296 height 101
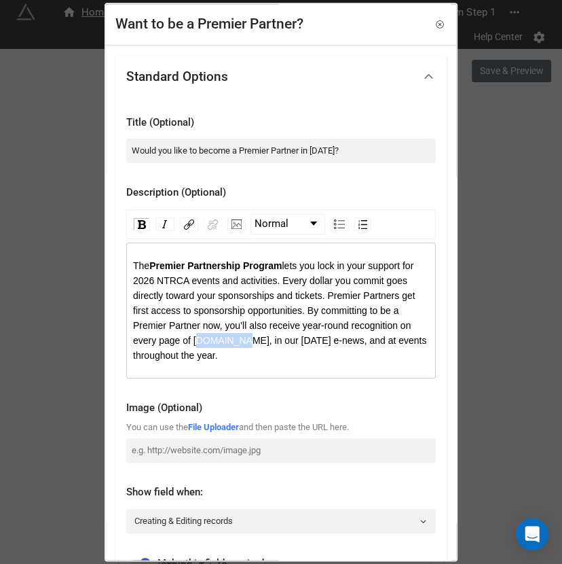
drag, startPoint x: 234, startPoint y: 342, endPoint x: 194, endPoint y: 342, distance: 40.8
click at [194, 342] on span "lets you lock in your support for 2026 NTRCA events and activities. Every dolla…" at bounding box center [281, 310] width 296 height 101
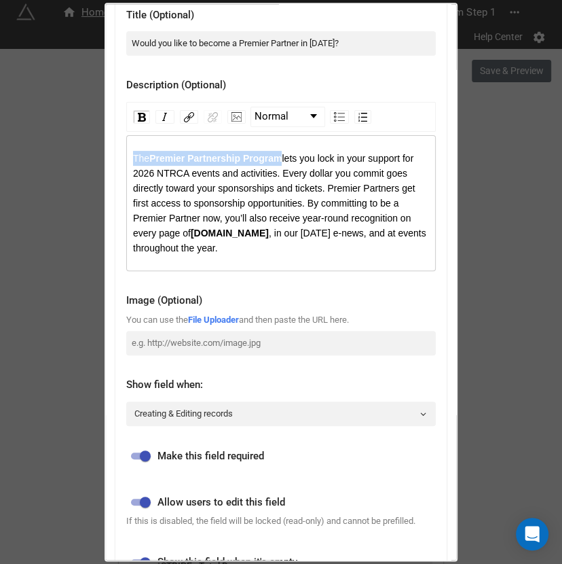
scroll to position [405, 0]
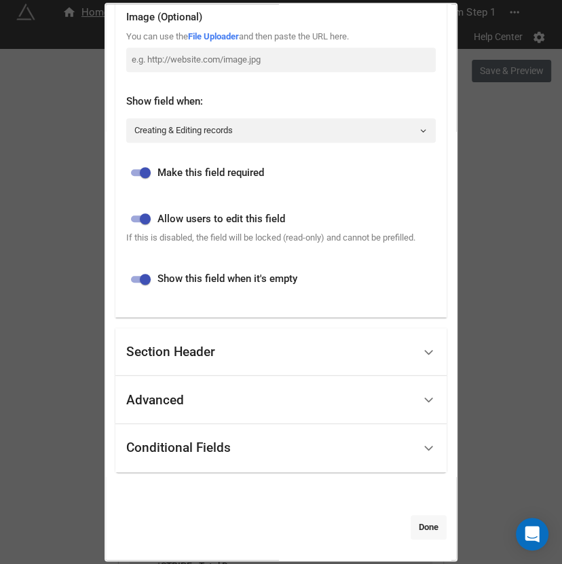
click at [412, 531] on link "Done" at bounding box center [429, 527] width 36 height 24
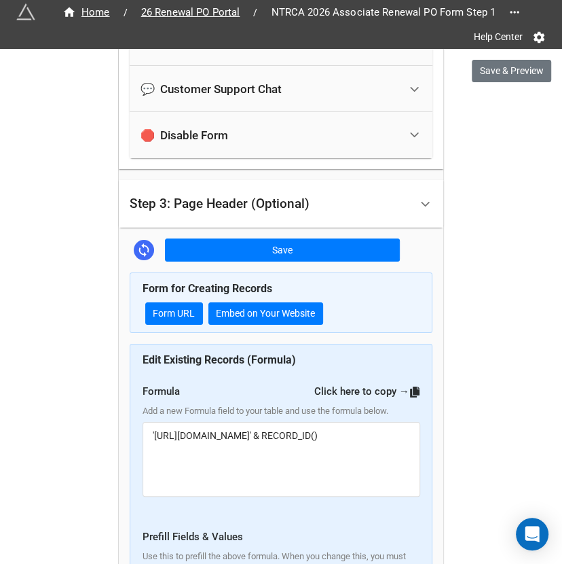
scroll to position [2371, 0]
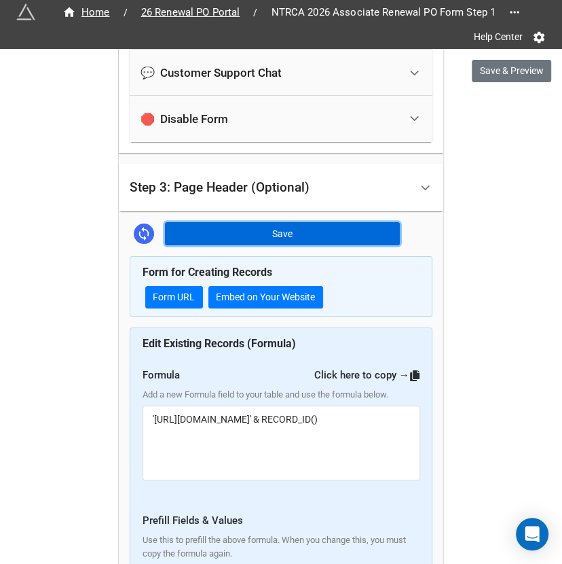
click at [277, 222] on button "Save" at bounding box center [282, 233] width 235 height 23
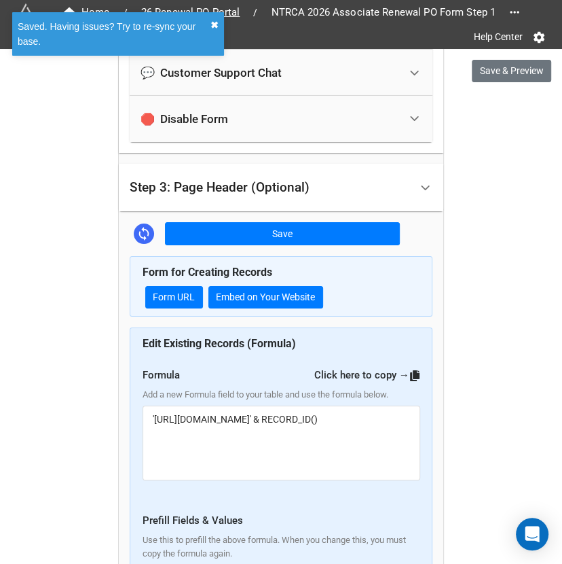
click at [217, 24] on button "✖︎" at bounding box center [215, 25] width 8 height 15
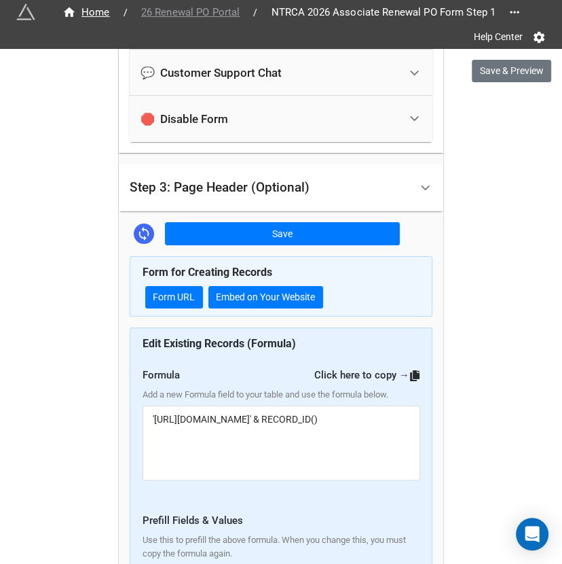
click at [217, 16] on span "26 Renewal PO Portal" at bounding box center [190, 13] width 115 height 16
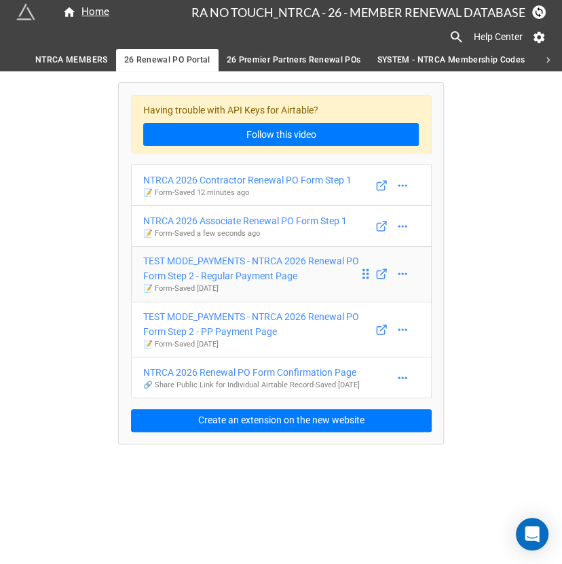
click at [238, 271] on div "TEST MODE_PAYMENTS - NTRCA 2026 Renewal PO Form Step 2 - Regular Payment Page" at bounding box center [251, 268] width 216 height 30
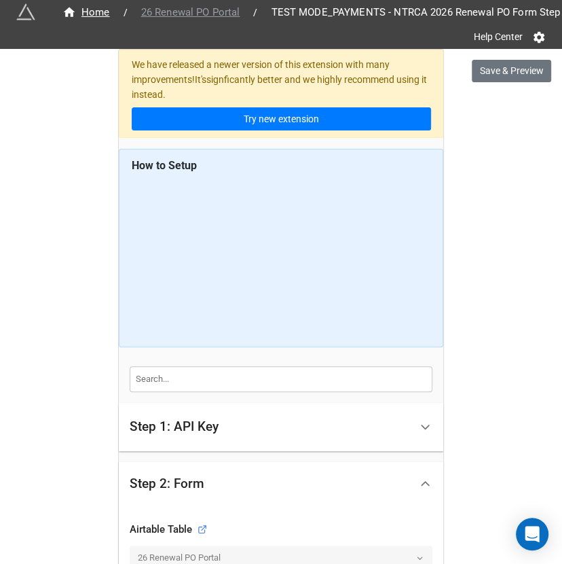
click at [201, 10] on span "26 Renewal PO Portal" at bounding box center [190, 13] width 115 height 16
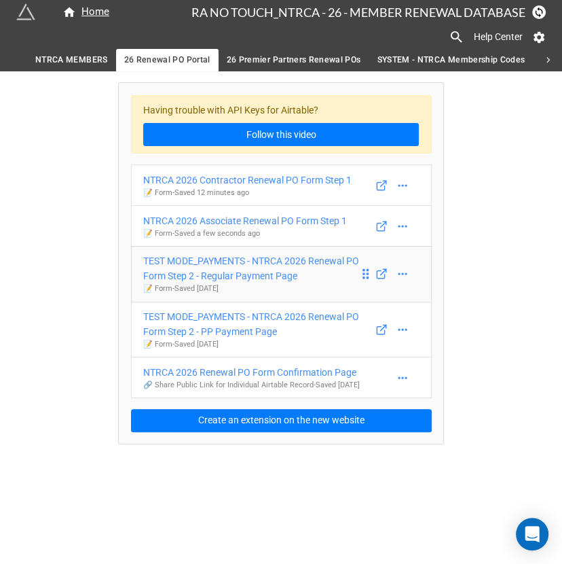
click at [302, 259] on div "TEST MODE_PAYMENTS - NTRCA 2026 Renewal PO Form Step 2 - Regular Payment Page" at bounding box center [251, 268] width 216 height 30
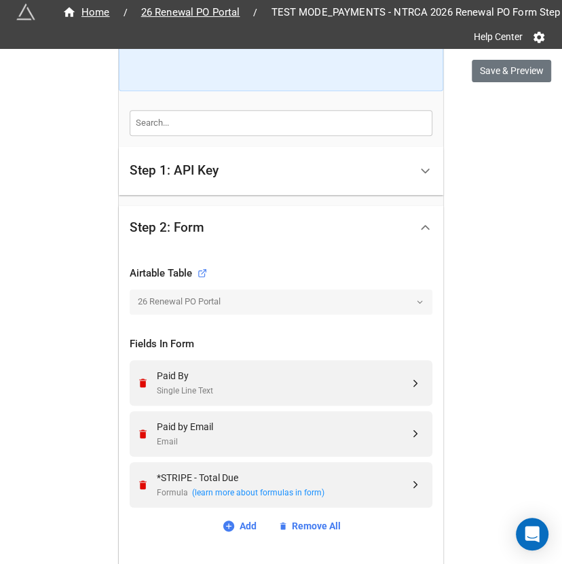
scroll to position [478, 0]
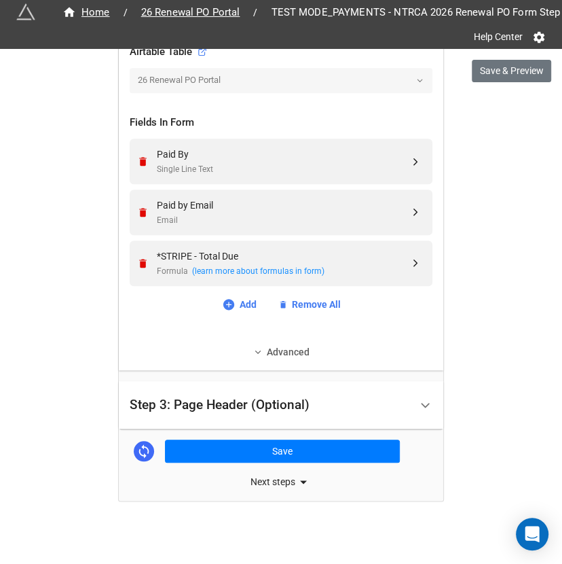
click at [289, 344] on link "Advanced" at bounding box center [281, 351] width 303 height 15
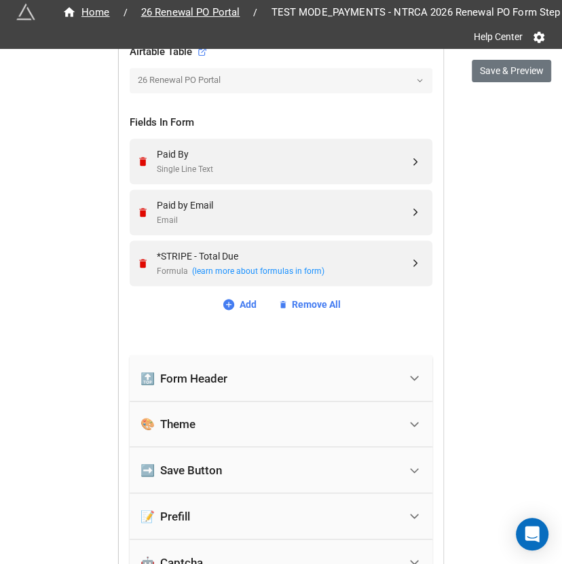
click at [274, 363] on div "🔝 Form Header" at bounding box center [270, 378] width 259 height 30
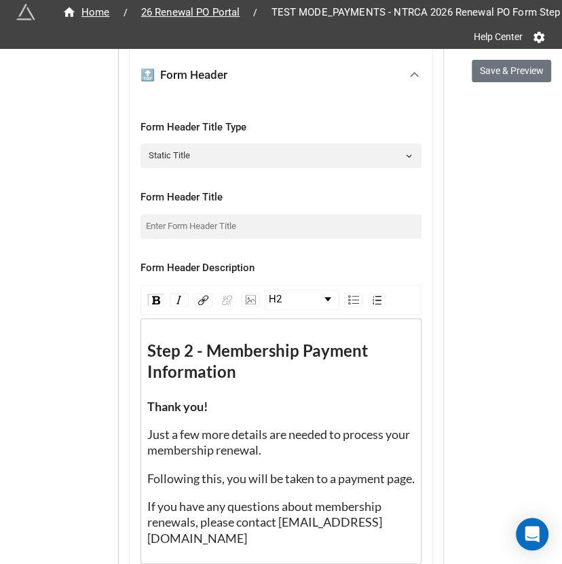
scroll to position [791, 0]
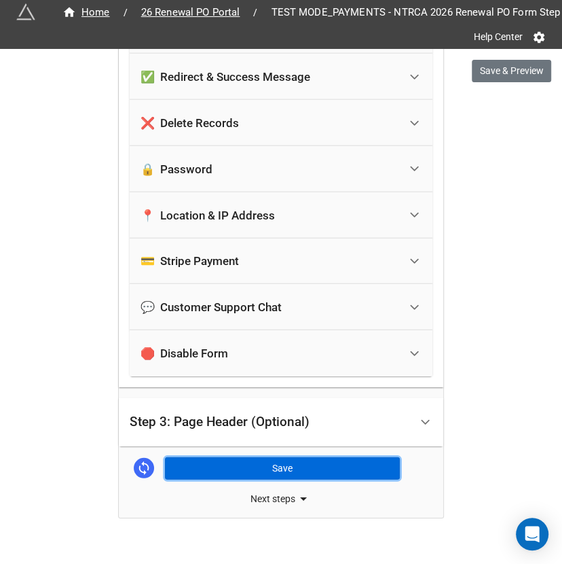
click at [310, 457] on button "Save" at bounding box center [282, 468] width 235 height 23
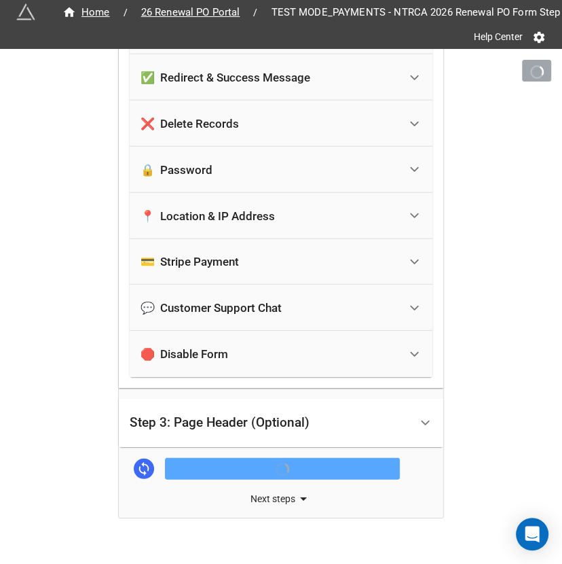
scroll to position [1728, 0]
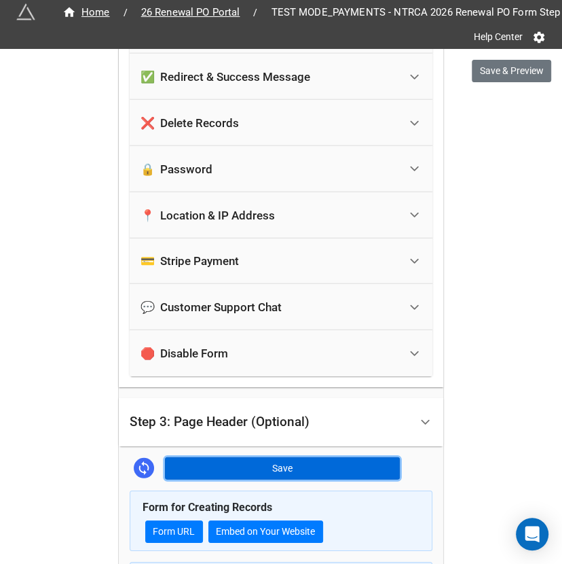
click at [249, 457] on button "Save" at bounding box center [282, 468] width 235 height 23
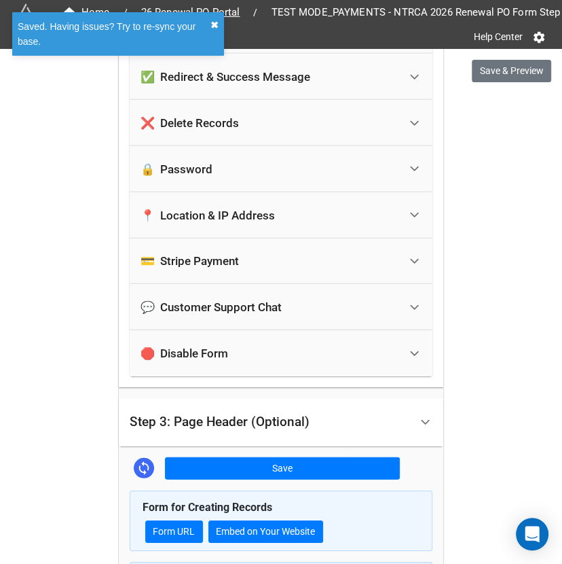
click at [214, 20] on button "✖︎" at bounding box center [215, 25] width 8 height 15
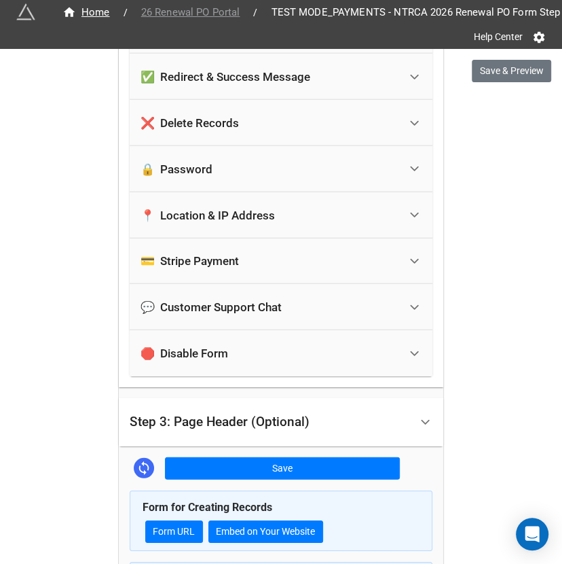
click at [205, 9] on span "26 Renewal PO Portal" at bounding box center [190, 13] width 115 height 16
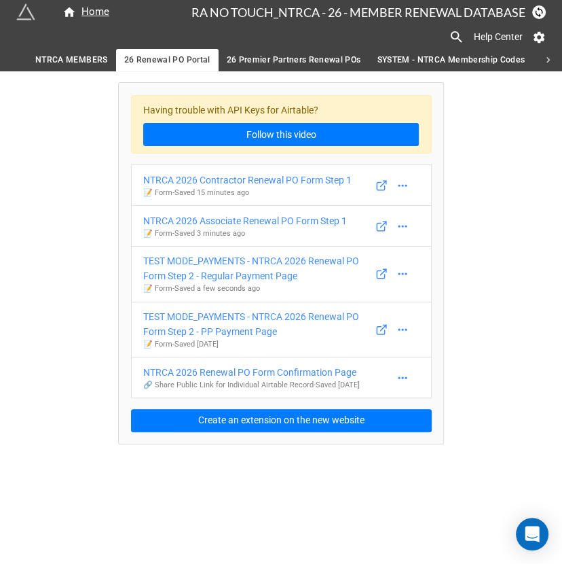
click at [275, 69] on link "26 Premier Partners Renewal POs" at bounding box center [294, 60] width 151 height 22
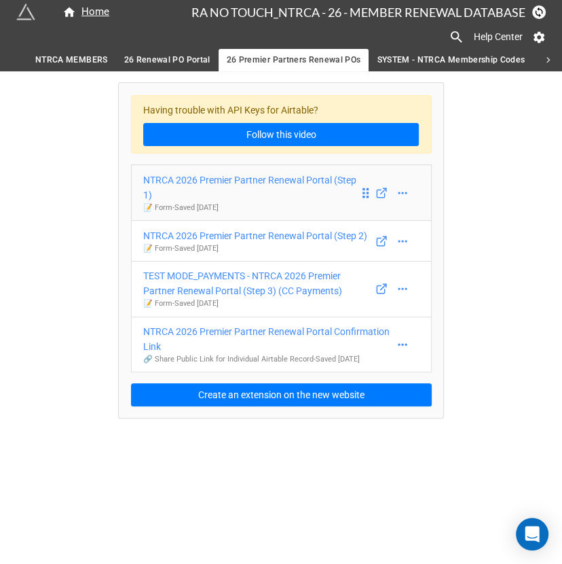
click at [322, 175] on div "NTRCA 2026 Premier Partner Renewal Portal (Step 1)" at bounding box center [251, 188] width 216 height 30
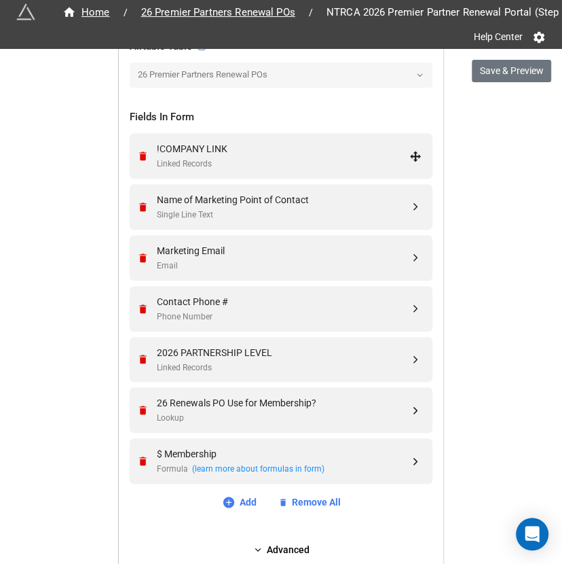
scroll to position [484, 0]
click at [249, 15] on span "26 Premier Partners Renewal POs" at bounding box center [218, 13] width 170 height 16
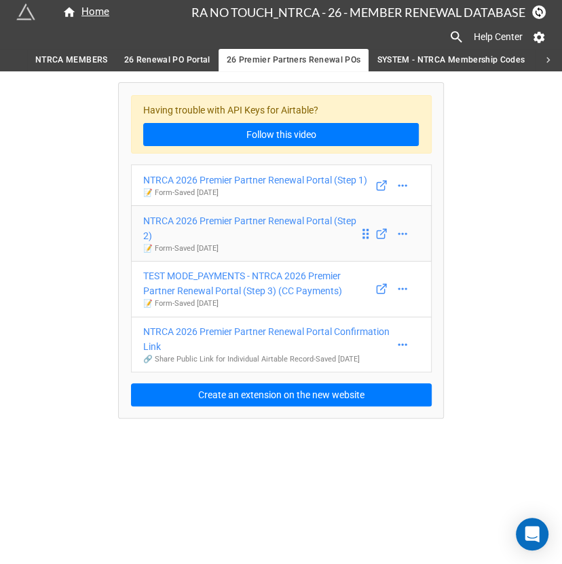
click at [294, 236] on div "NTRCA 2026 Premier Partner Renewal Portal (Step 2)" at bounding box center [251, 228] width 216 height 30
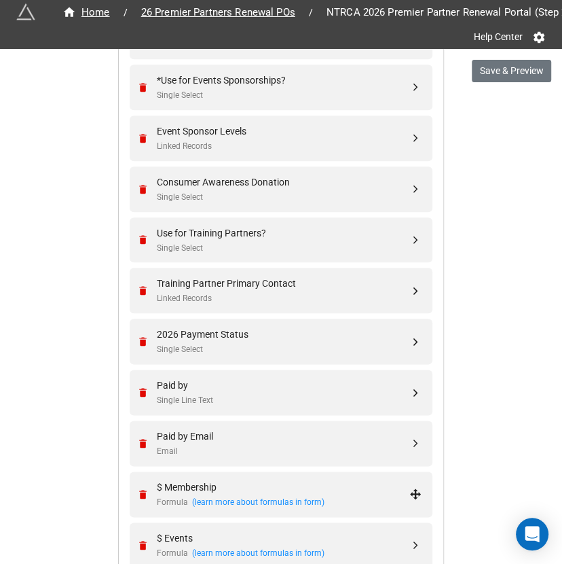
scroll to position [608, 0]
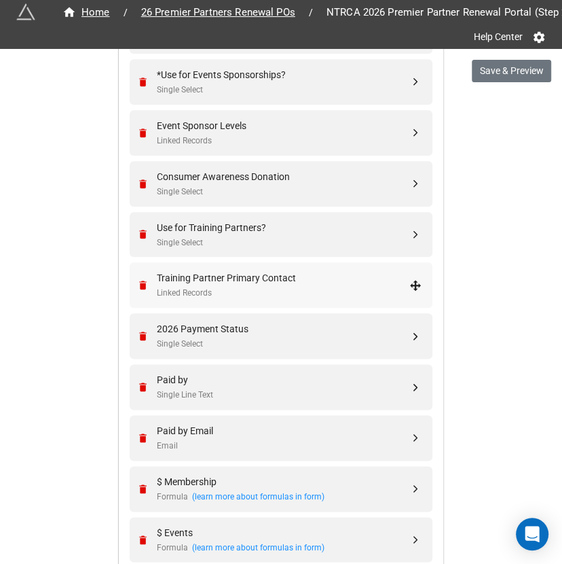
click at [276, 274] on div "Training Partner Primary Contact" at bounding box center [283, 277] width 253 height 15
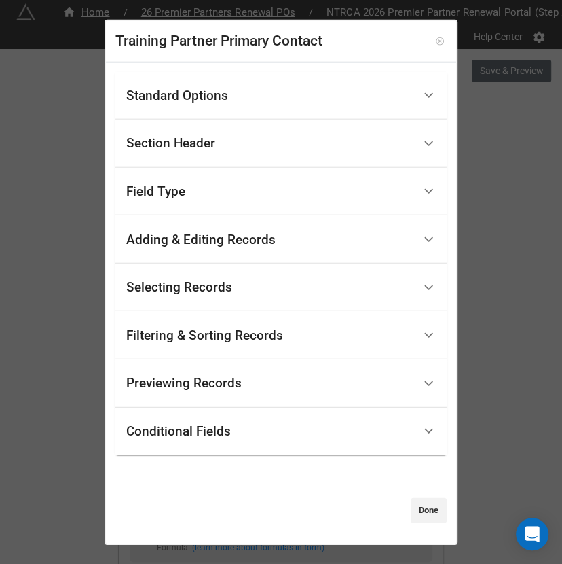
click at [436, 42] on icon at bounding box center [439, 40] width 7 height 7
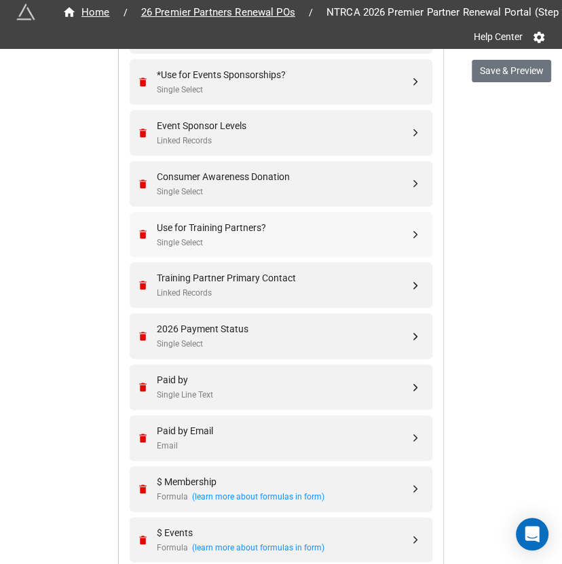
click at [236, 241] on div "Single Select" at bounding box center [283, 242] width 253 height 13
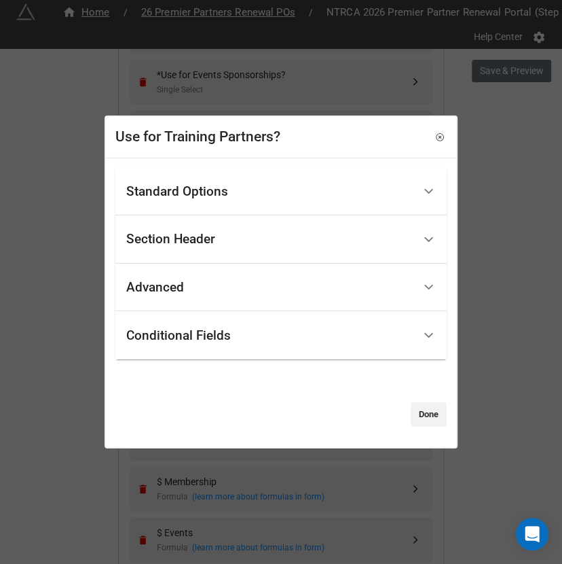
click at [235, 202] on div "Standard Options" at bounding box center [269, 191] width 287 height 32
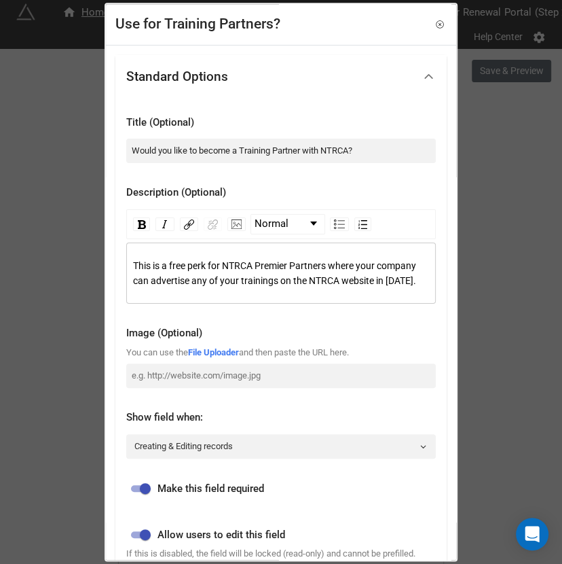
click at [351, 269] on span "This is a free perk for NTRCA Premier Partners where your company can advertise…" at bounding box center [275, 273] width 285 height 26
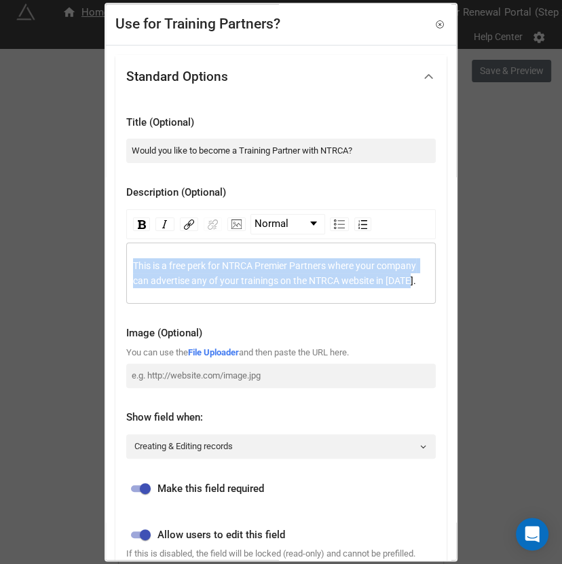
click at [351, 269] on span "This is a free perk for NTRCA Premier Partners where your company can advertise…" at bounding box center [275, 273] width 285 height 26
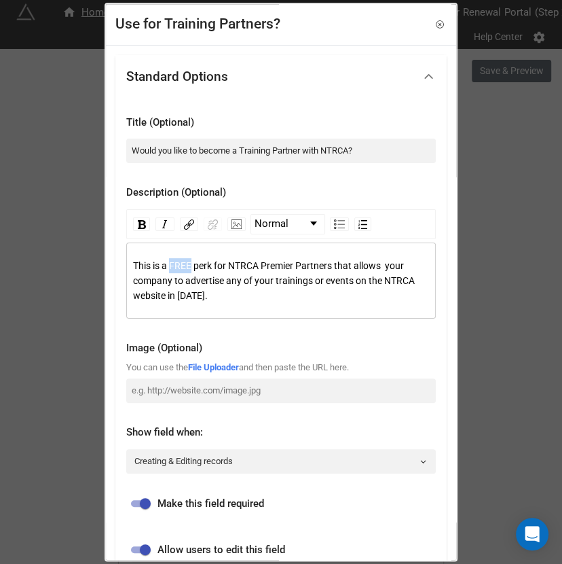
drag, startPoint x: 192, startPoint y: 265, endPoint x: 170, endPoint y: 265, distance: 21.1
click at [170, 265] on span "This is a FREE perk for NTRCA Premier Partners that allows your company to adve…" at bounding box center [275, 280] width 284 height 41
click at [140, 224] on img "rdw-inline-control" at bounding box center [142, 224] width 8 height 9
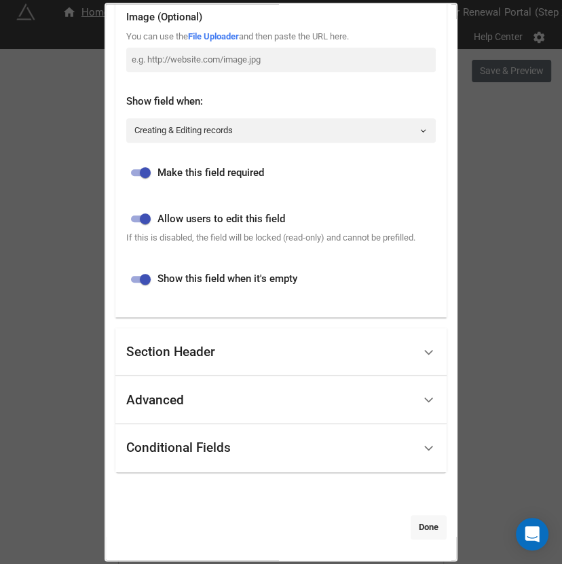
click at [423, 520] on link "Done" at bounding box center [429, 527] width 36 height 24
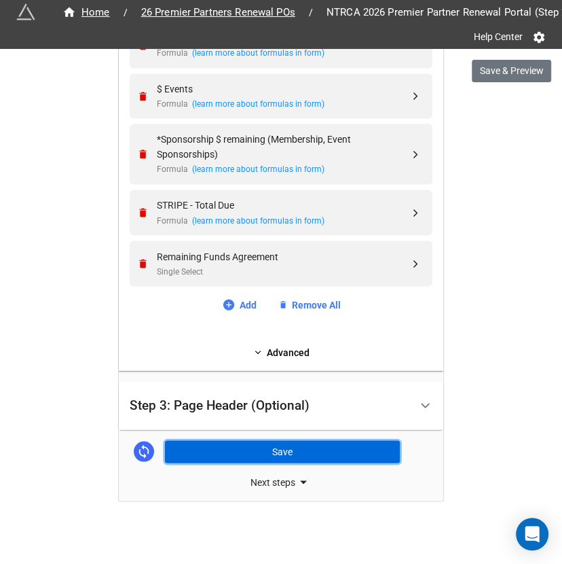
click at [326, 453] on button "Save" at bounding box center [282, 451] width 235 height 23
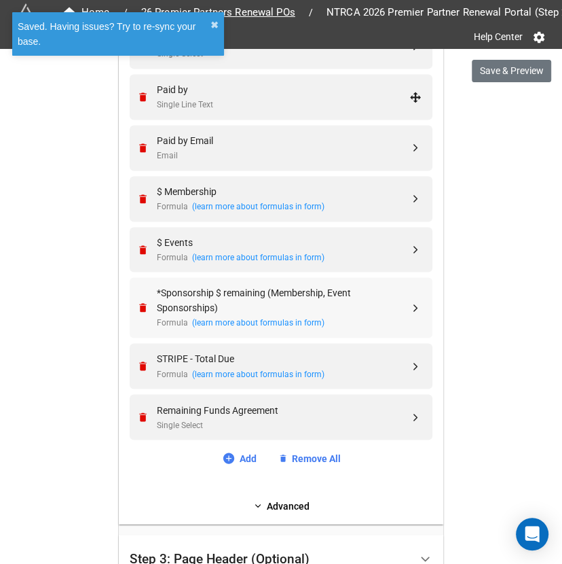
scroll to position [900, 0]
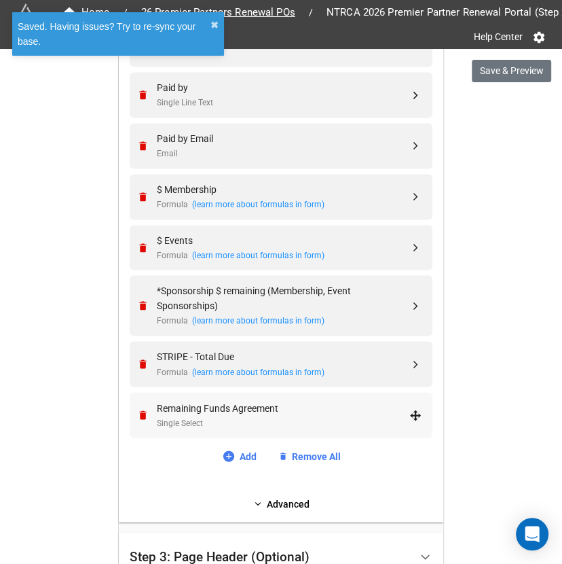
click at [274, 410] on div "Remaining Funds Agreement" at bounding box center [283, 407] width 253 height 15
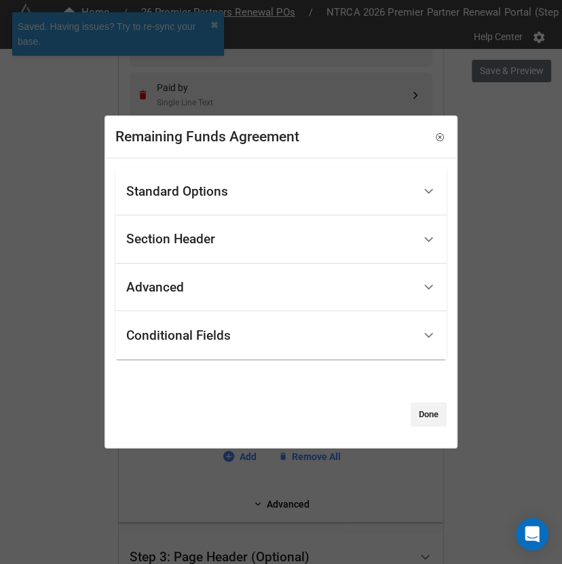
click at [361, 201] on div "Standard Options" at bounding box center [269, 191] width 287 height 32
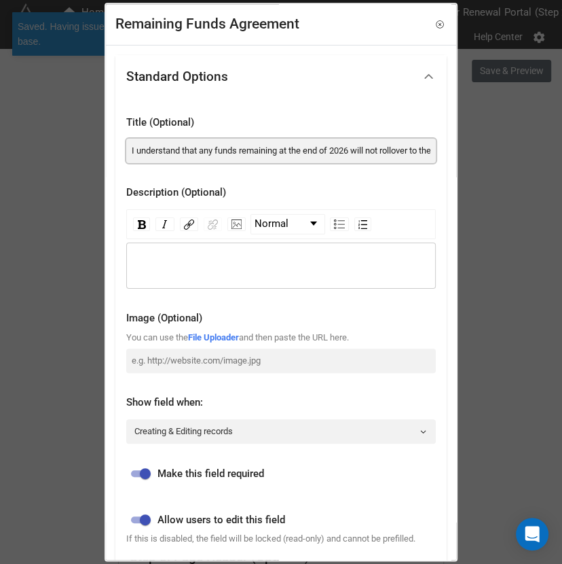
click at [300, 145] on input "I understand that any funds remaining at the end of 2026 will not rollover to t…" at bounding box center [281, 151] width 310 height 24
click at [300, 146] on input "I understand that any funds remaining at the end of 2026 will not rollover to t…" at bounding box center [281, 151] width 310 height 24
click at [300, 147] on input "I understand that any funds remaining at the end of 2026 will not rollover to t…" at bounding box center [281, 151] width 310 height 24
paste input "shar"
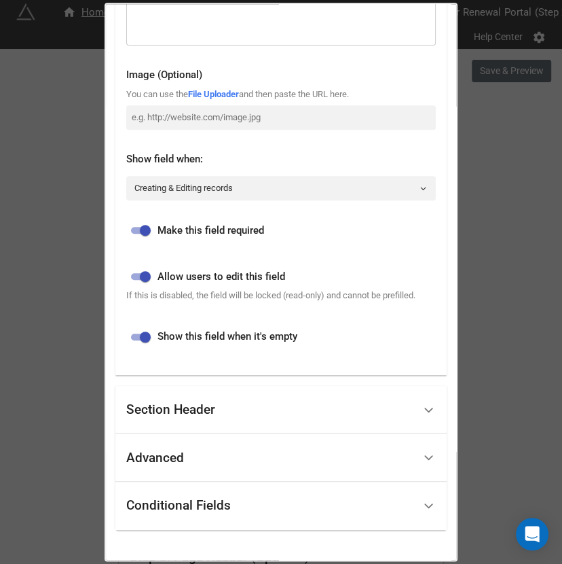
scroll to position [312, 0]
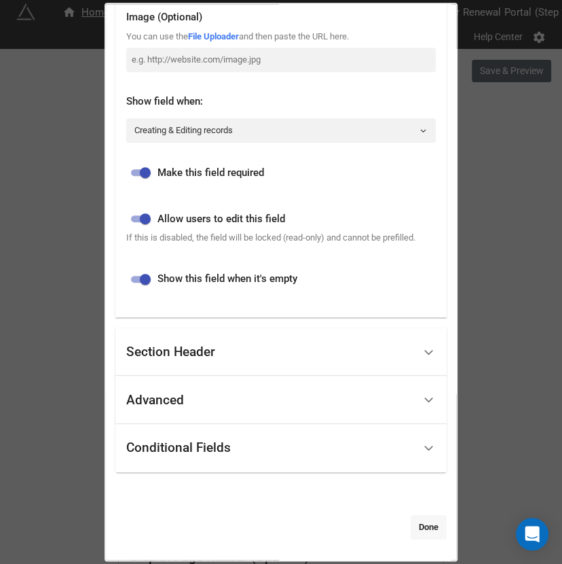
type input "I understand that any funds remaining at the end of 2026 will not rollover to t…"
click at [431, 528] on link "Done" at bounding box center [429, 527] width 36 height 24
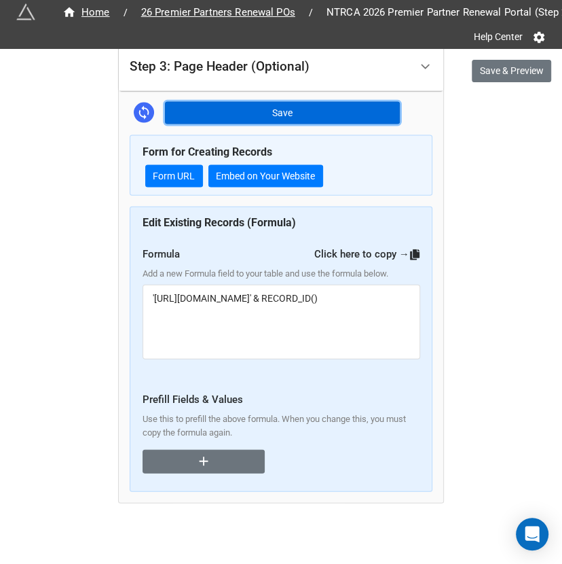
click at [285, 103] on button "Save" at bounding box center [282, 113] width 235 height 23
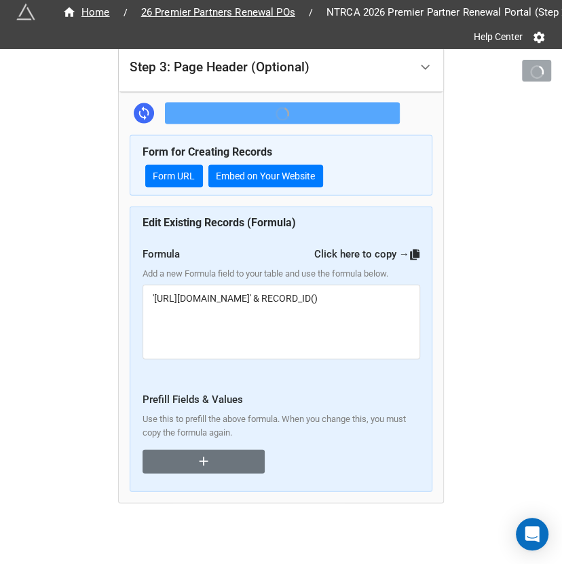
scroll to position [1390, 0]
